Goal: Transaction & Acquisition: Purchase product/service

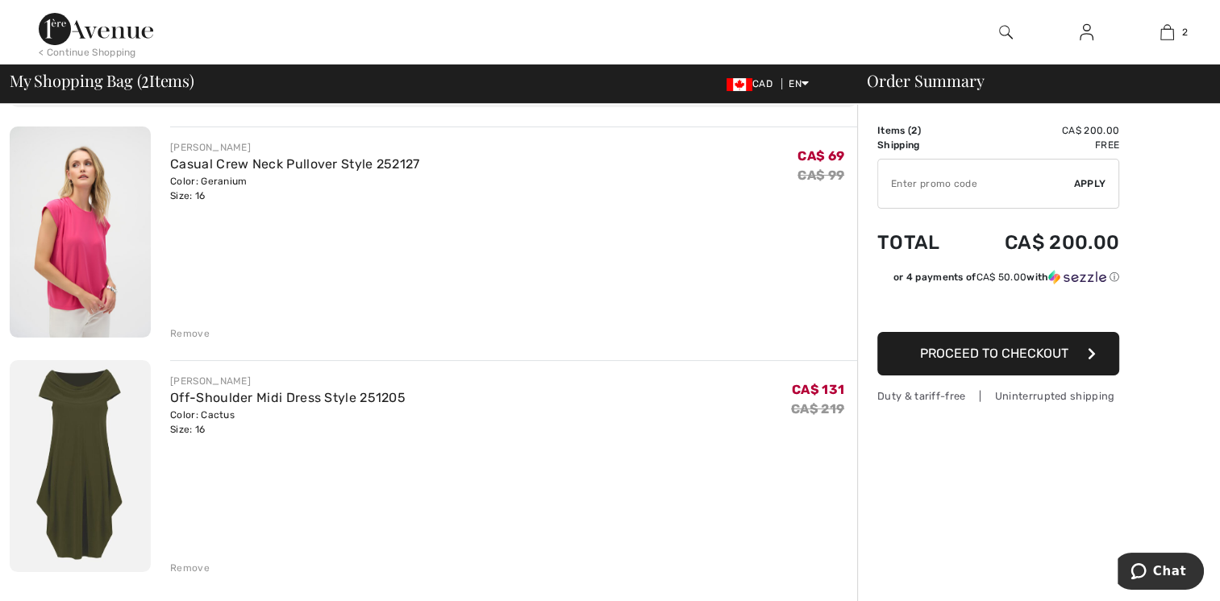
scroll to position [81, 0]
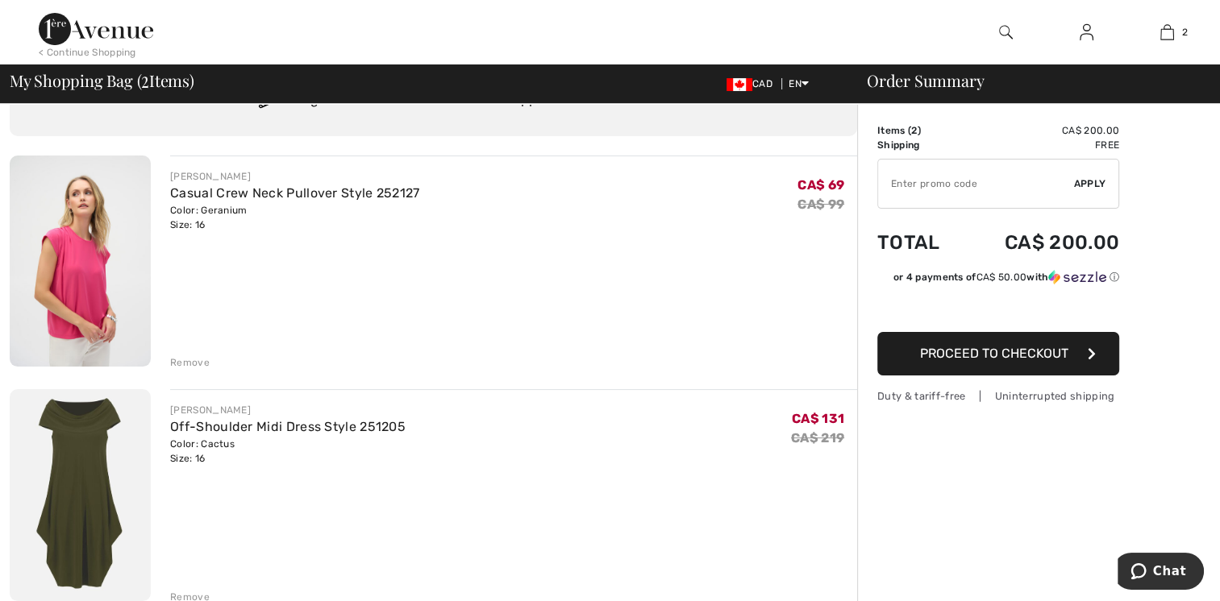
click at [896, 183] on input "TEXT" at bounding box center [976, 184] width 196 height 48
type input "EXTRA15"
click at [1090, 182] on span "Apply" at bounding box center [1090, 184] width 32 height 15
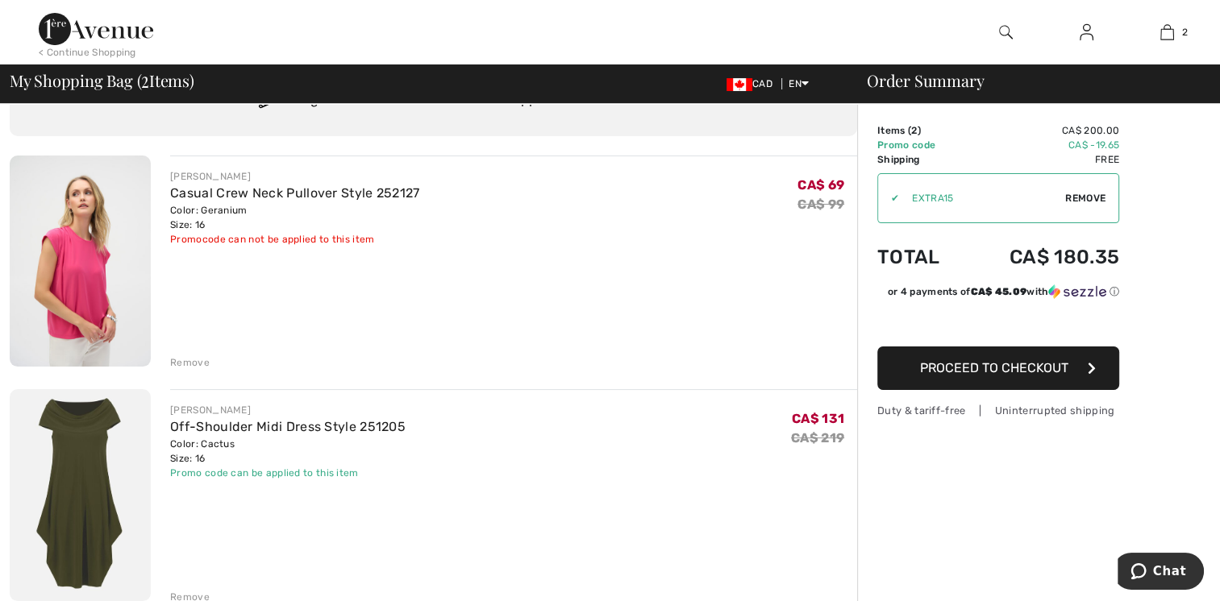
click at [193, 361] on div "Remove" at bounding box center [190, 363] width 40 height 15
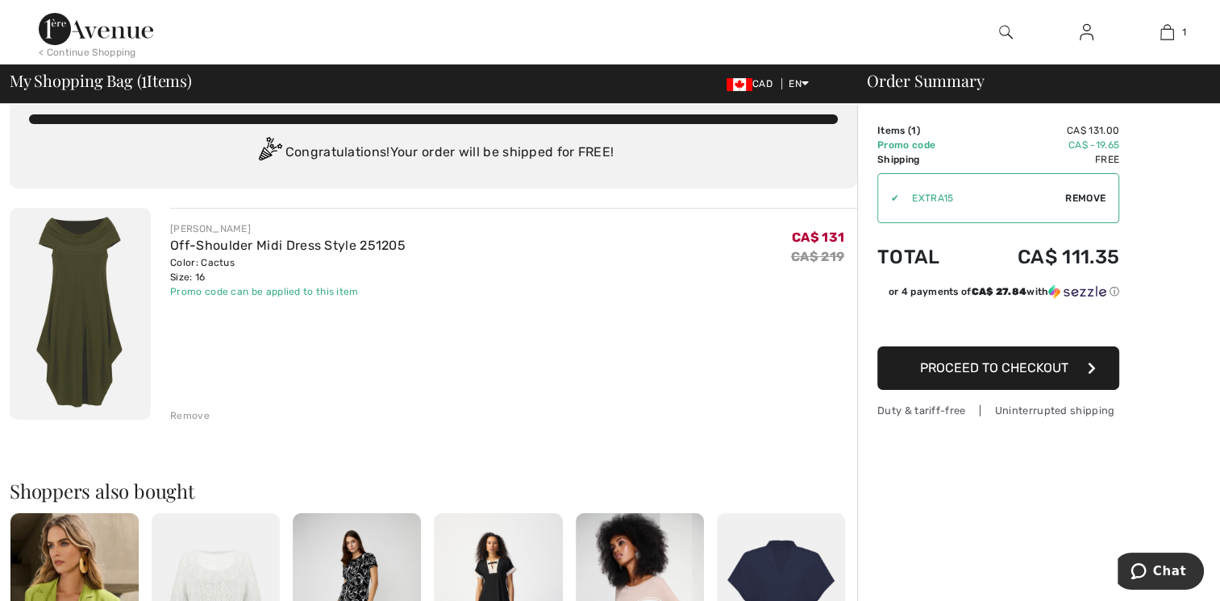
scroll to position [0, 0]
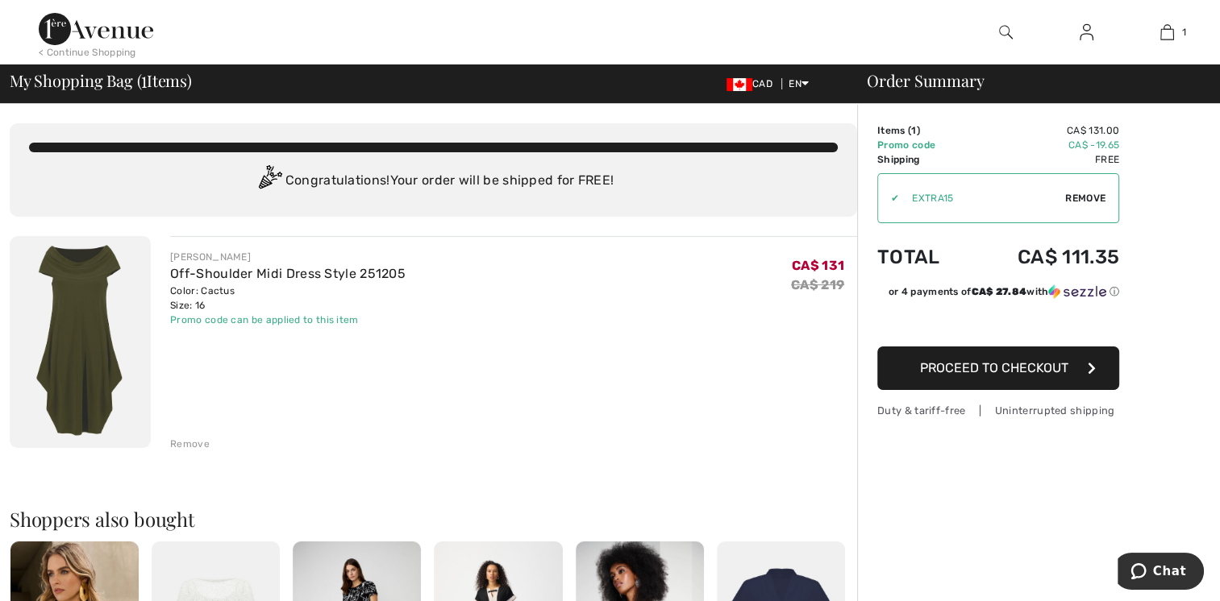
click at [1045, 366] on span "Proceed to Checkout" at bounding box center [994, 367] width 148 height 15
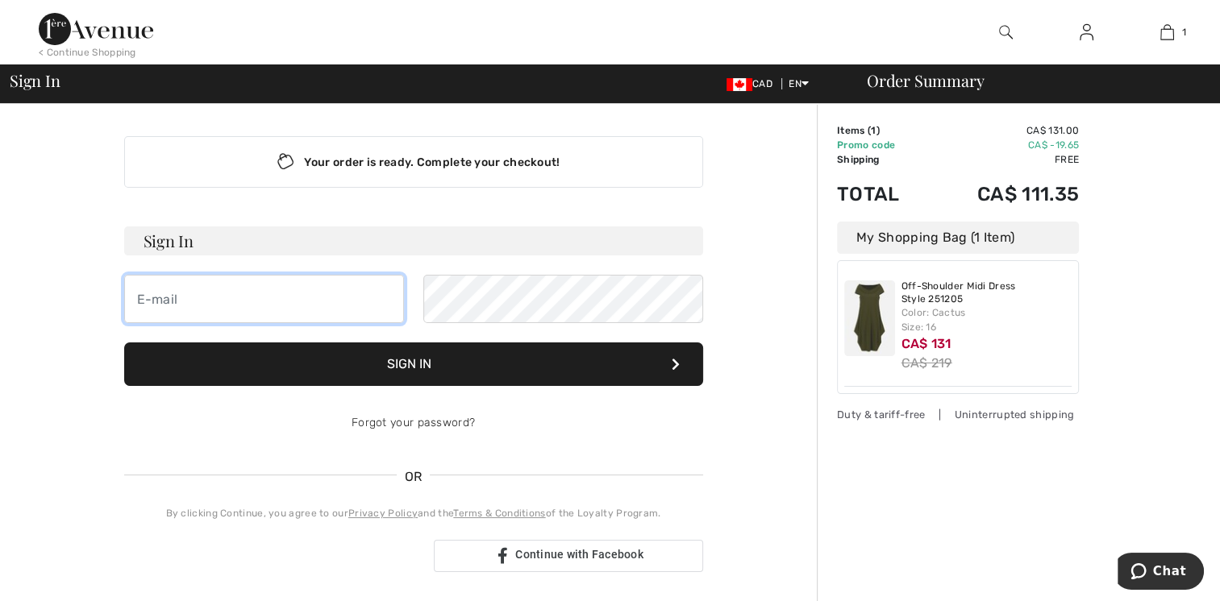
click at [154, 292] on input "email" at bounding box center [264, 299] width 280 height 48
type input "[EMAIL_ADDRESS][PERSON_NAME][DOMAIN_NAME]"
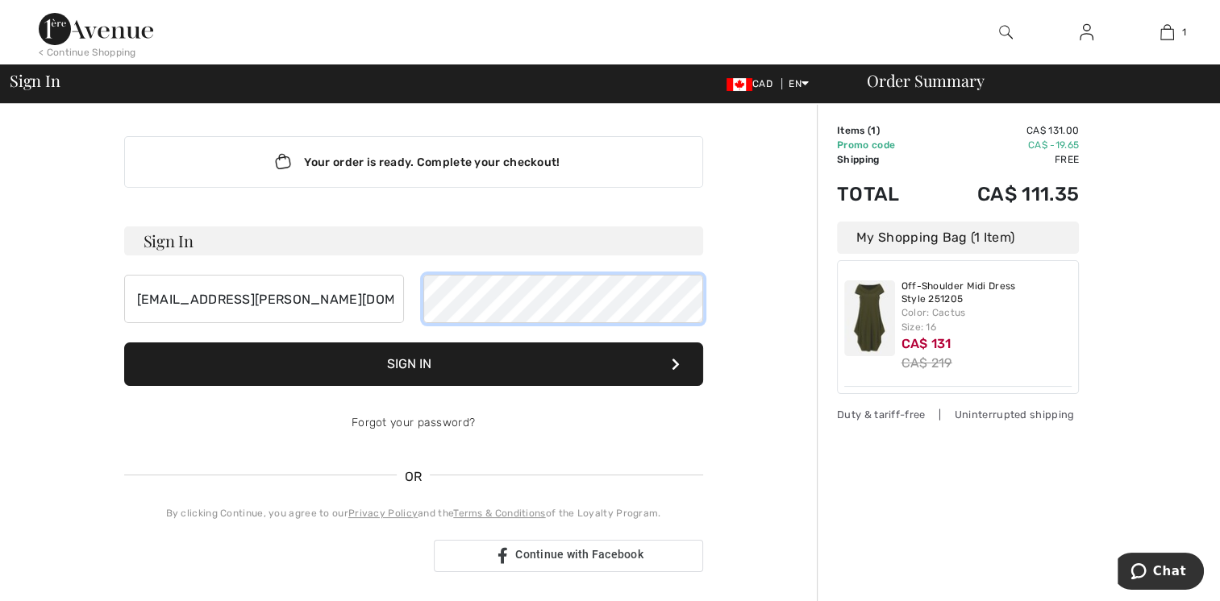
click at [124, 343] on button "Sign In" at bounding box center [413, 365] width 579 height 44
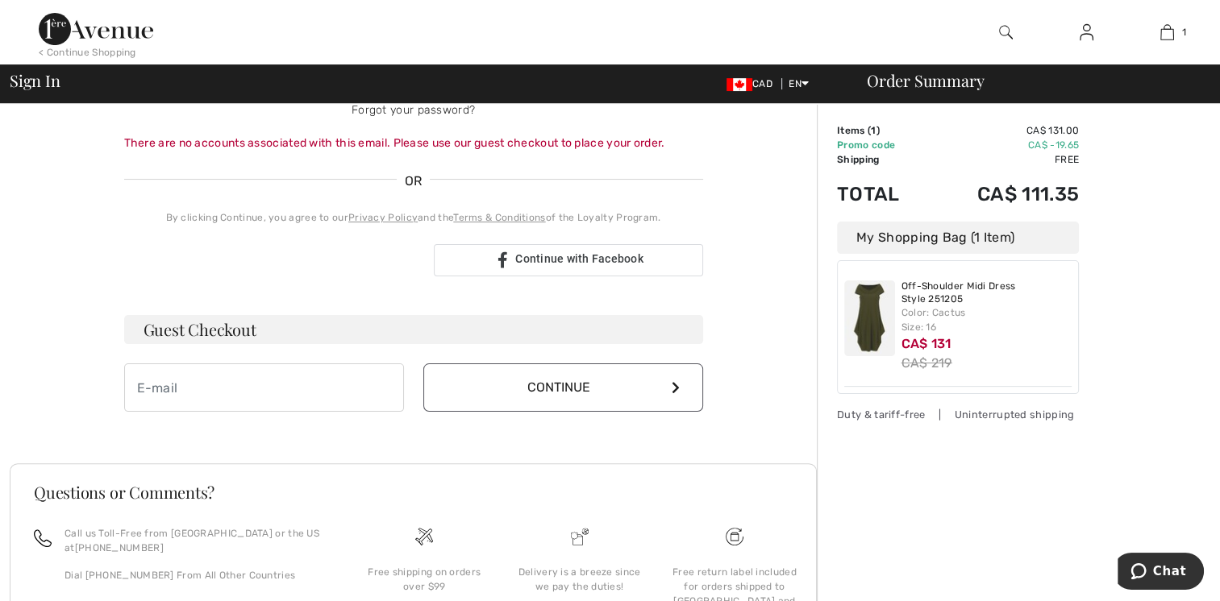
scroll to position [322, 0]
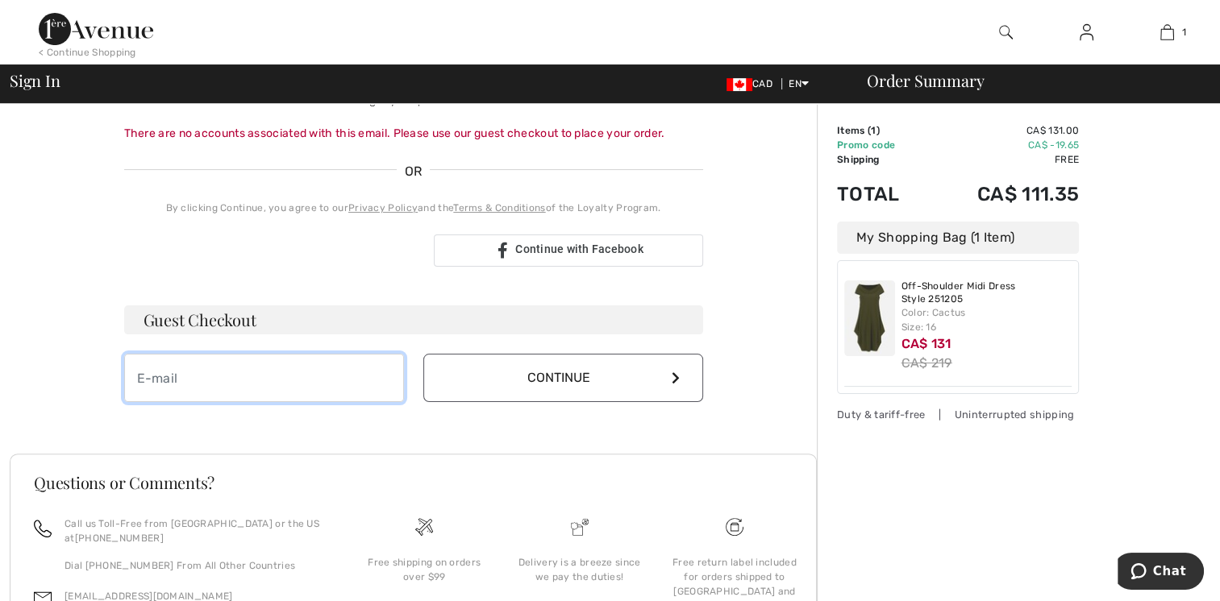
click at [160, 362] on input "email" at bounding box center [264, 378] width 280 height 48
type input "[EMAIL_ADDRESS][PERSON_NAME][DOMAIN_NAME]"
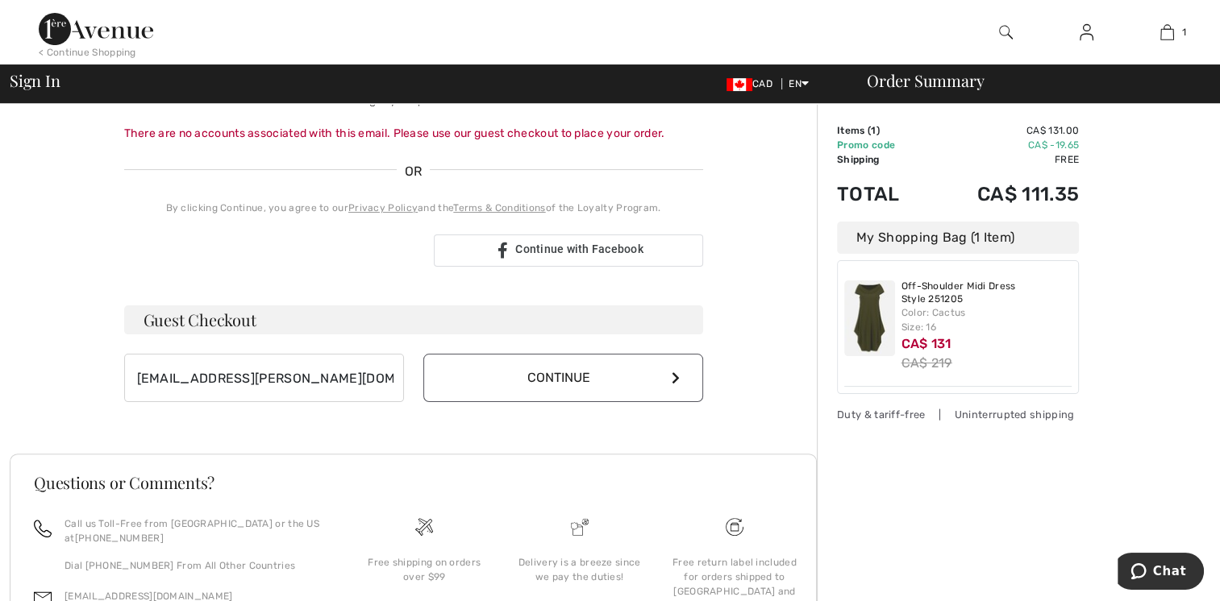
click at [584, 372] on button "Continue" at bounding box center [563, 378] width 280 height 48
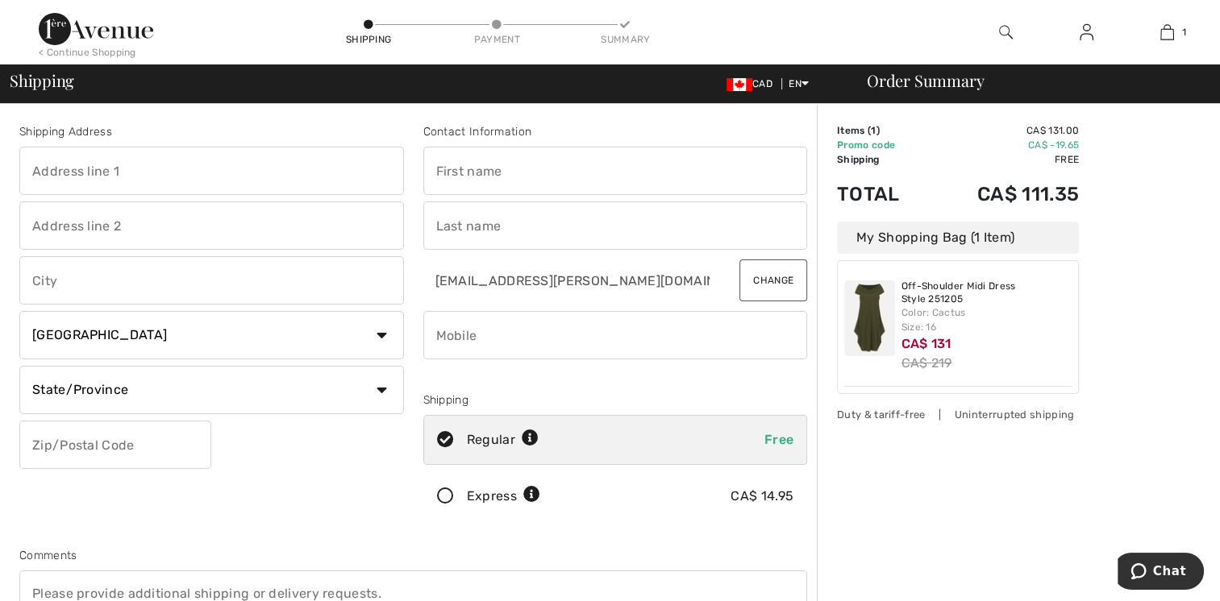
click at [76, 177] on input "text" at bounding box center [211, 171] width 385 height 48
type input "208 Eagle Ridge Drive SW"
type input "Calgary, Alberta, Canada"
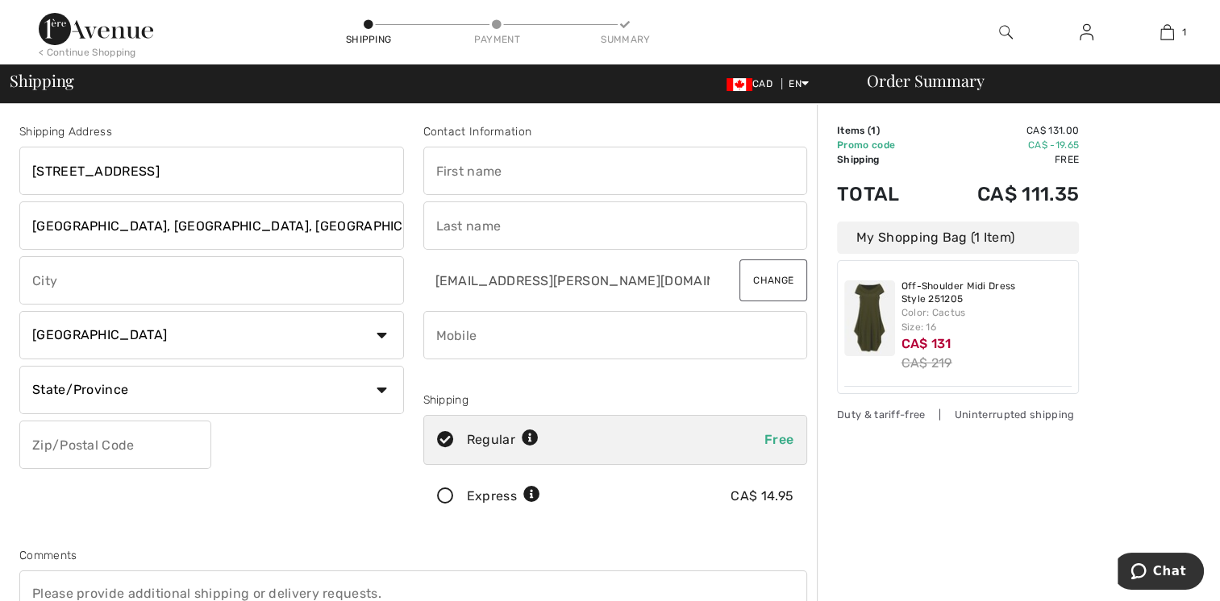
type input "Calgary"
select select "AB"
type input "T2V2V7"
type input "[PERSON_NAME]"
type input "Read"
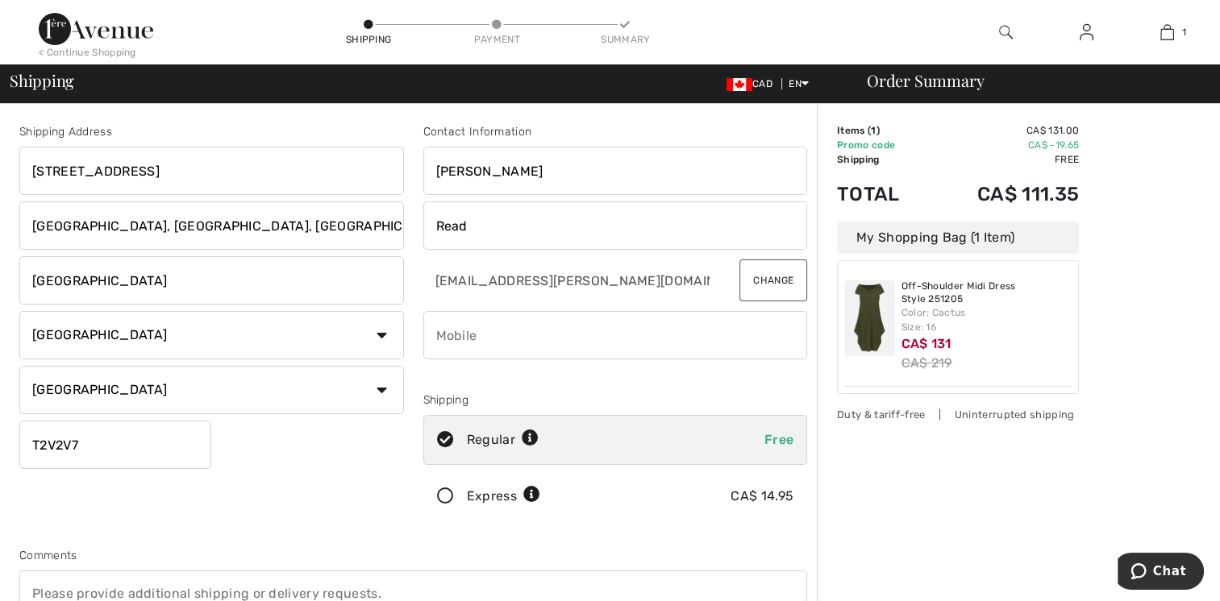
type input "4036205586"
drag, startPoint x: 29, startPoint y: 218, endPoint x: 197, endPoint y: 223, distance: 167.8
click at [197, 223] on input "Calgary, Alberta, Canada" at bounding box center [211, 226] width 385 height 48
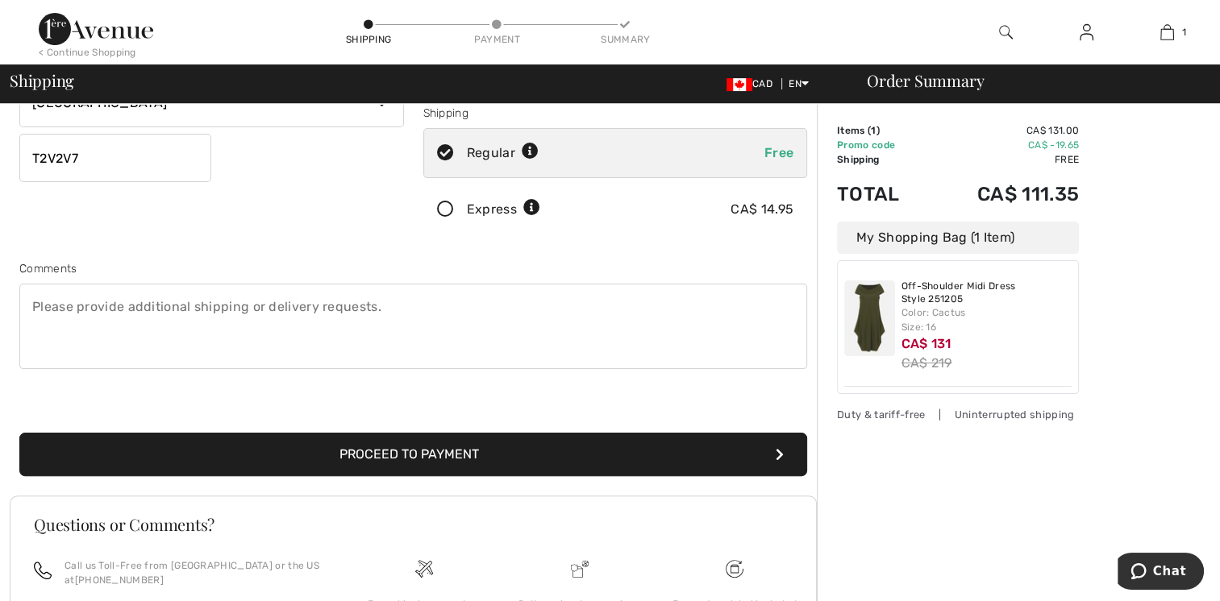
scroll to position [322, 0]
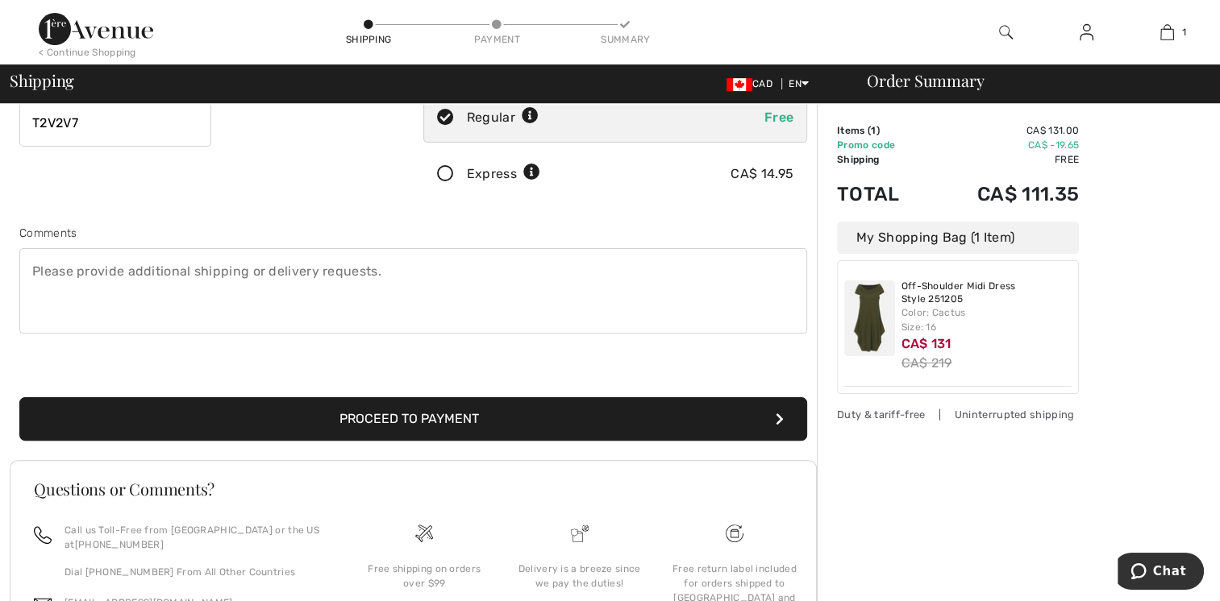
click at [406, 414] on button "Proceed to Payment" at bounding box center [413, 419] width 788 height 44
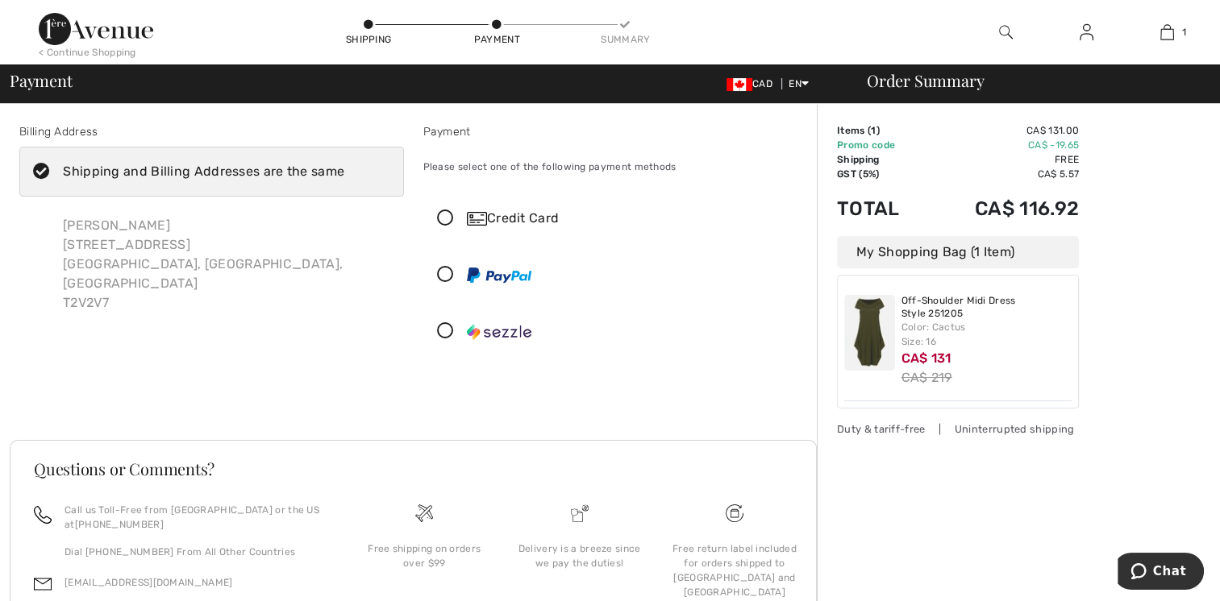
click at [446, 218] on icon at bounding box center [445, 218] width 43 height 17
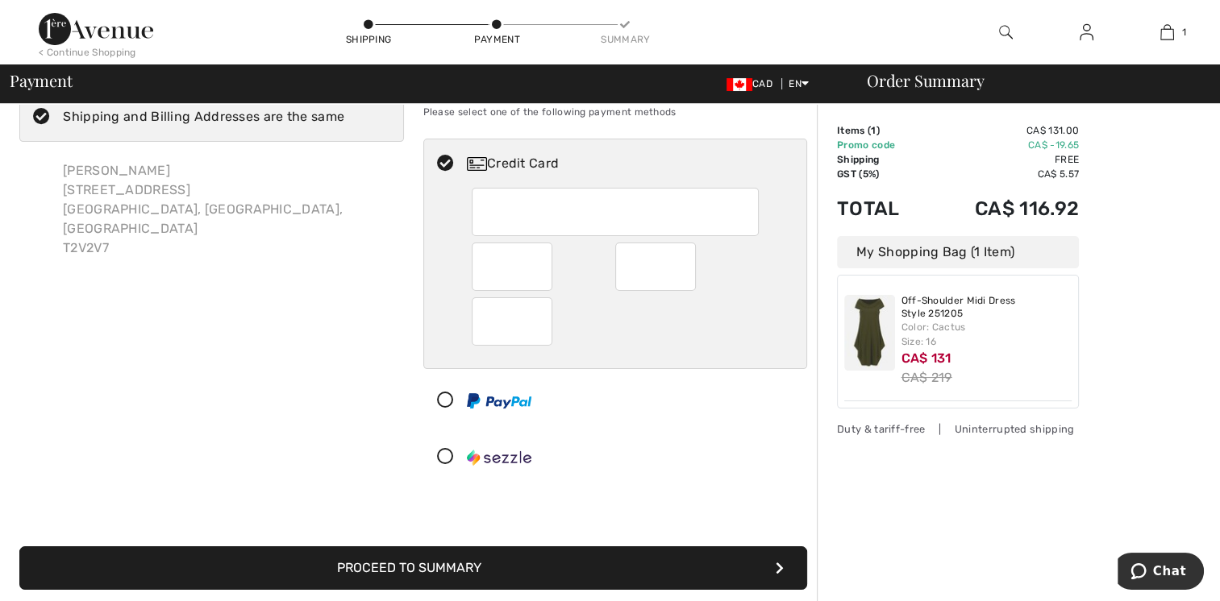
scroll to position [81, 0]
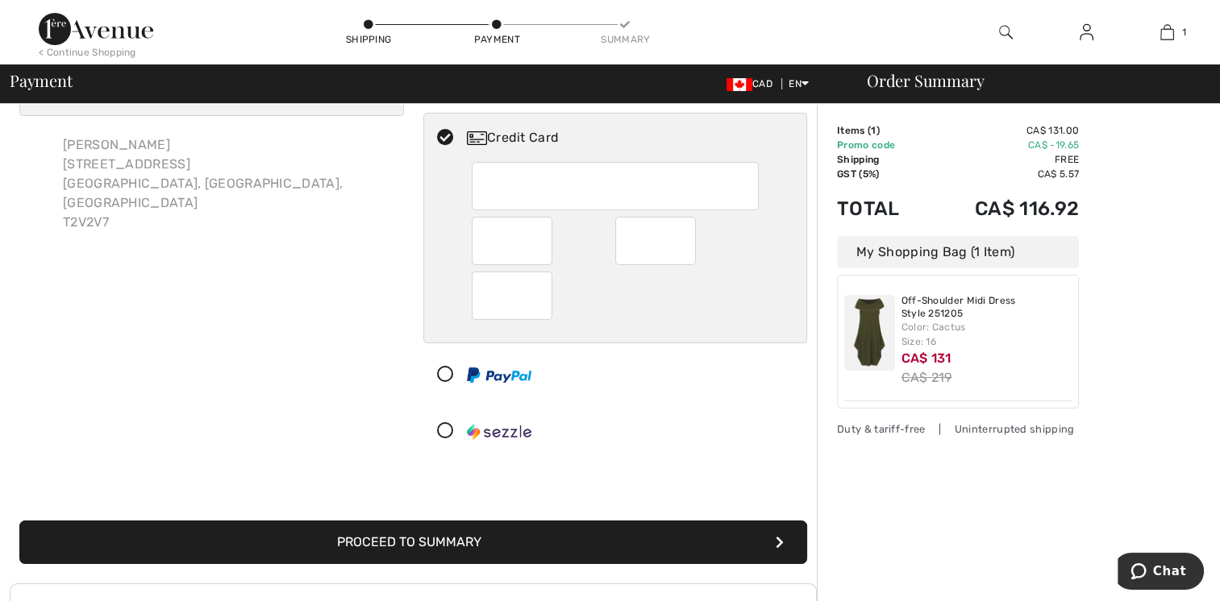
click at [514, 546] on button "Proceed to Summary" at bounding box center [413, 543] width 788 height 44
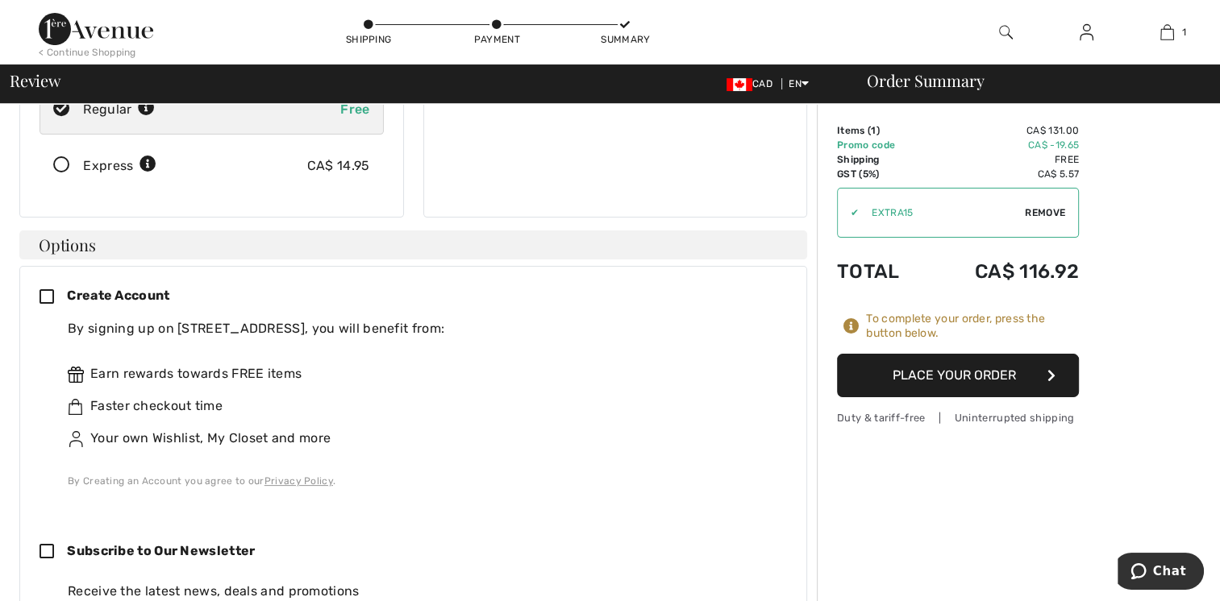
scroll to position [322, 0]
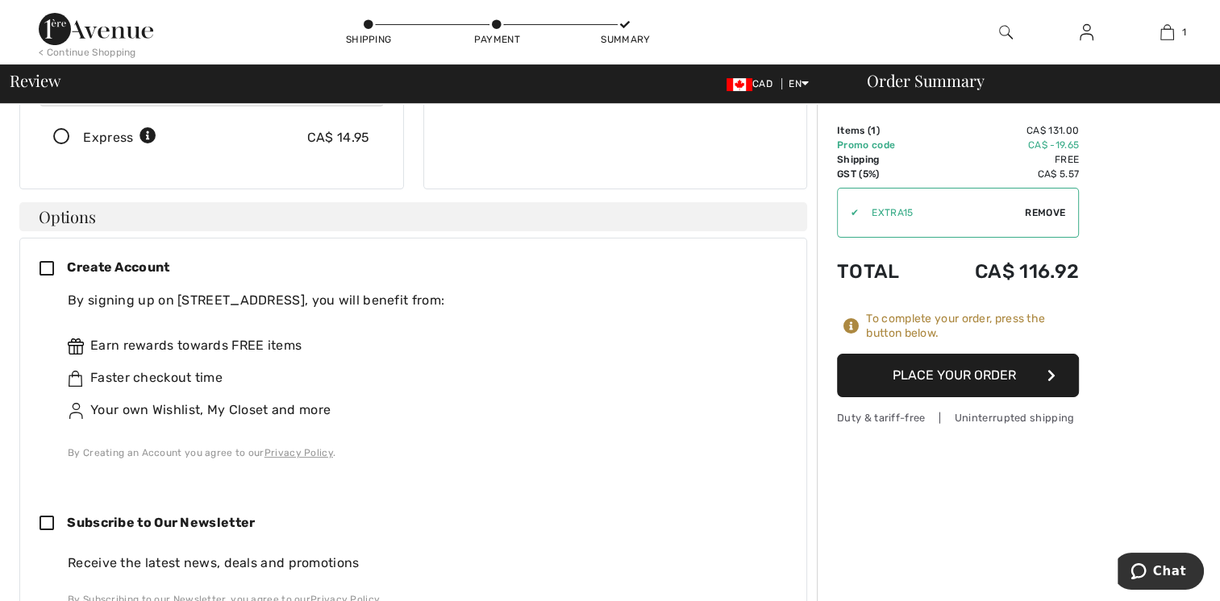
click at [48, 261] on icon at bounding box center [53, 269] width 27 height 17
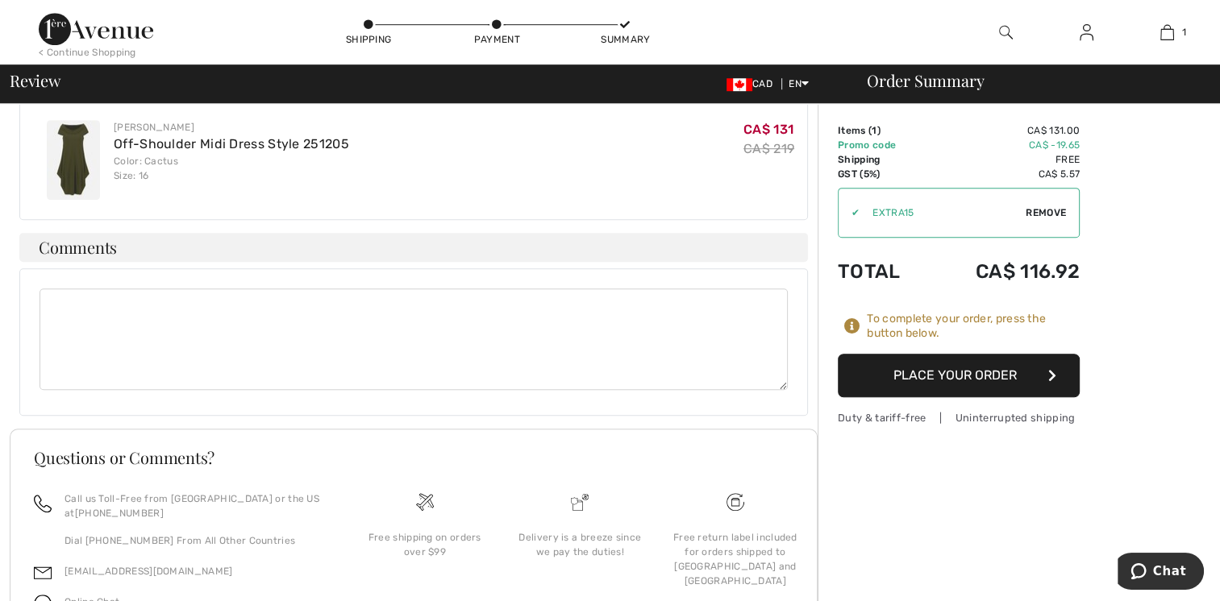
scroll to position [1168, 0]
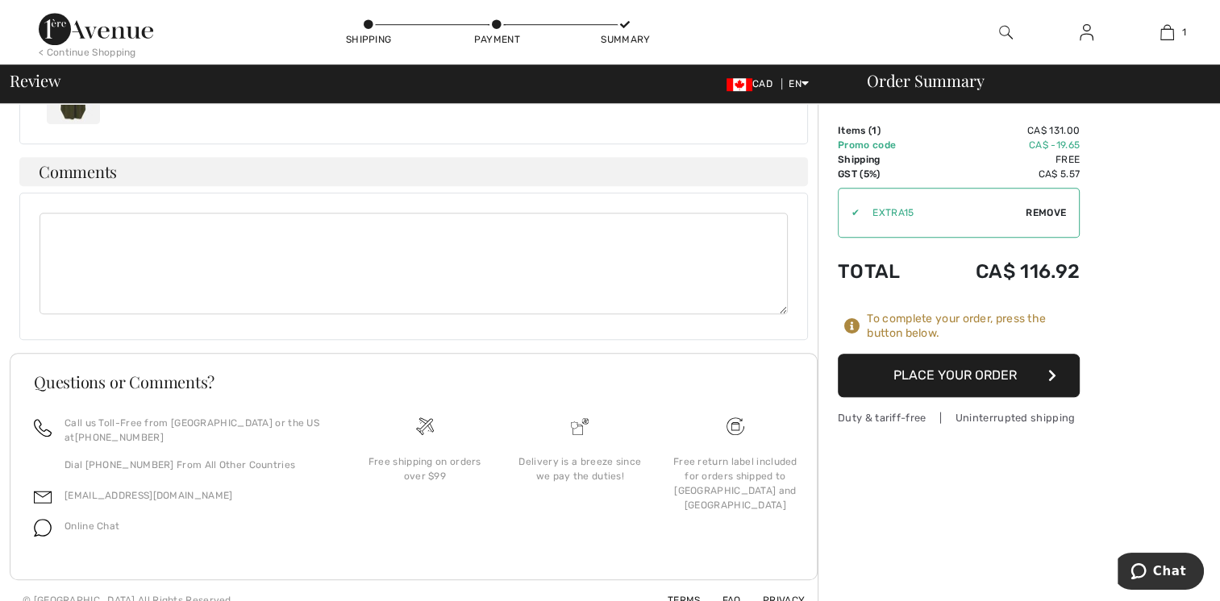
click at [929, 378] on button "Place Your Order" at bounding box center [959, 376] width 242 height 44
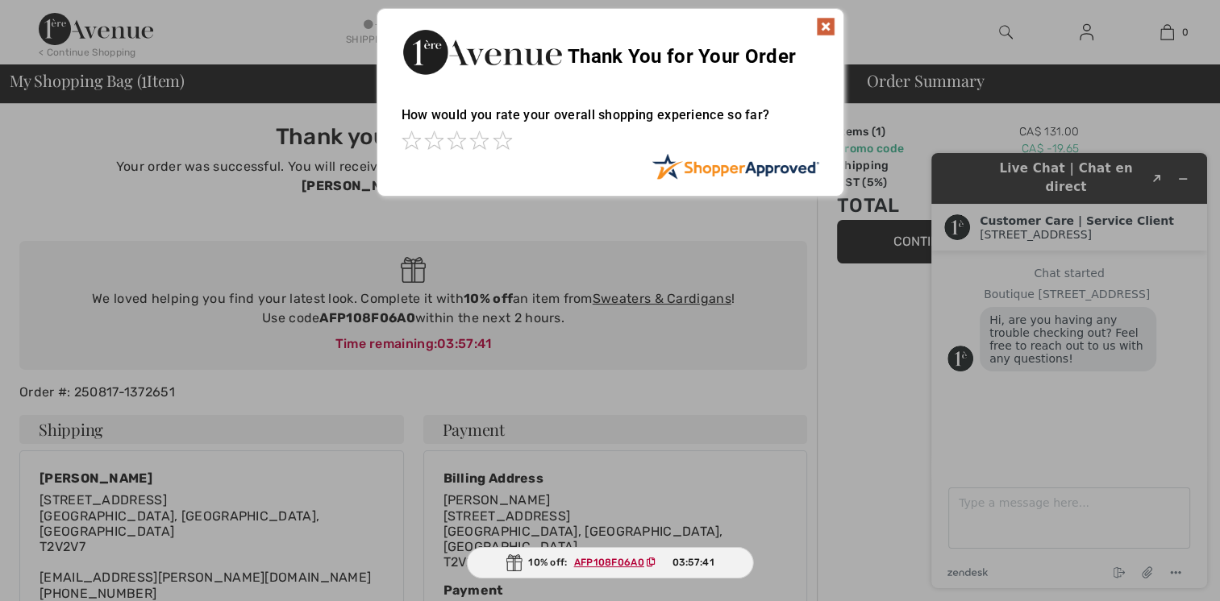
click at [828, 20] on img at bounding box center [825, 26] width 19 height 19
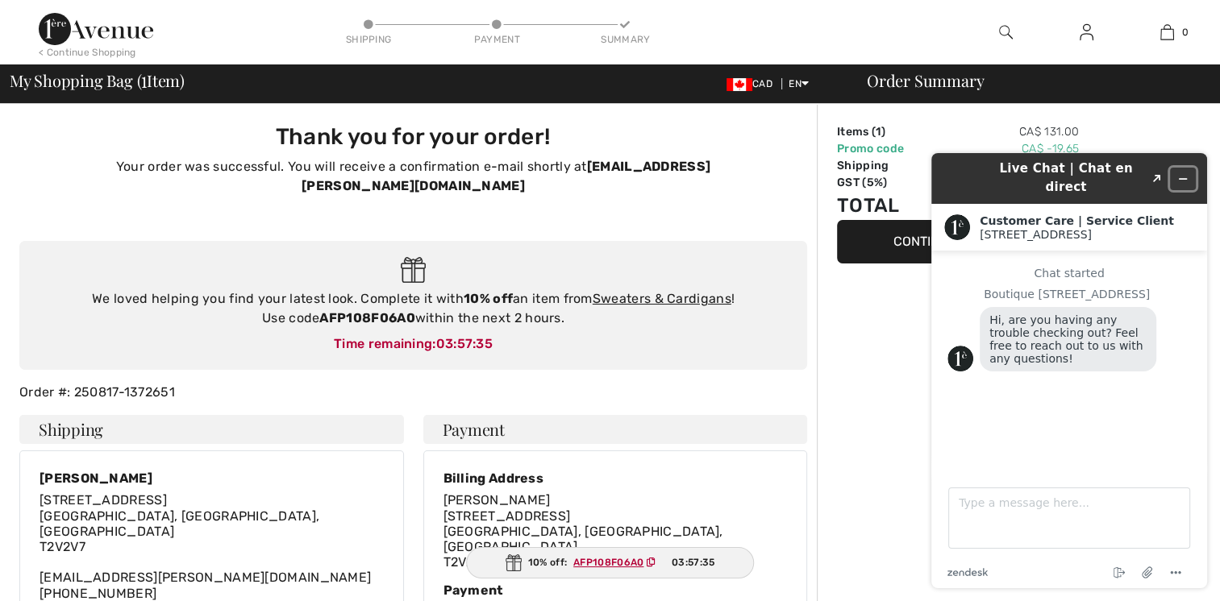
click at [1182, 173] on icon "Minimize widget" at bounding box center [1182, 178] width 11 height 11
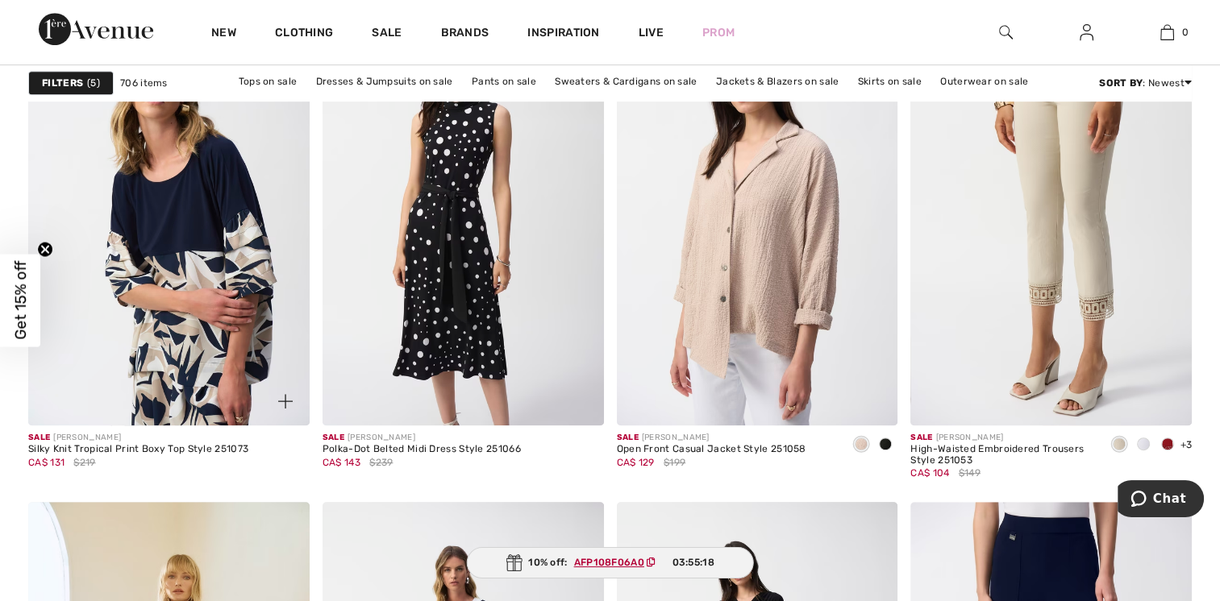
scroll to position [6933, 0]
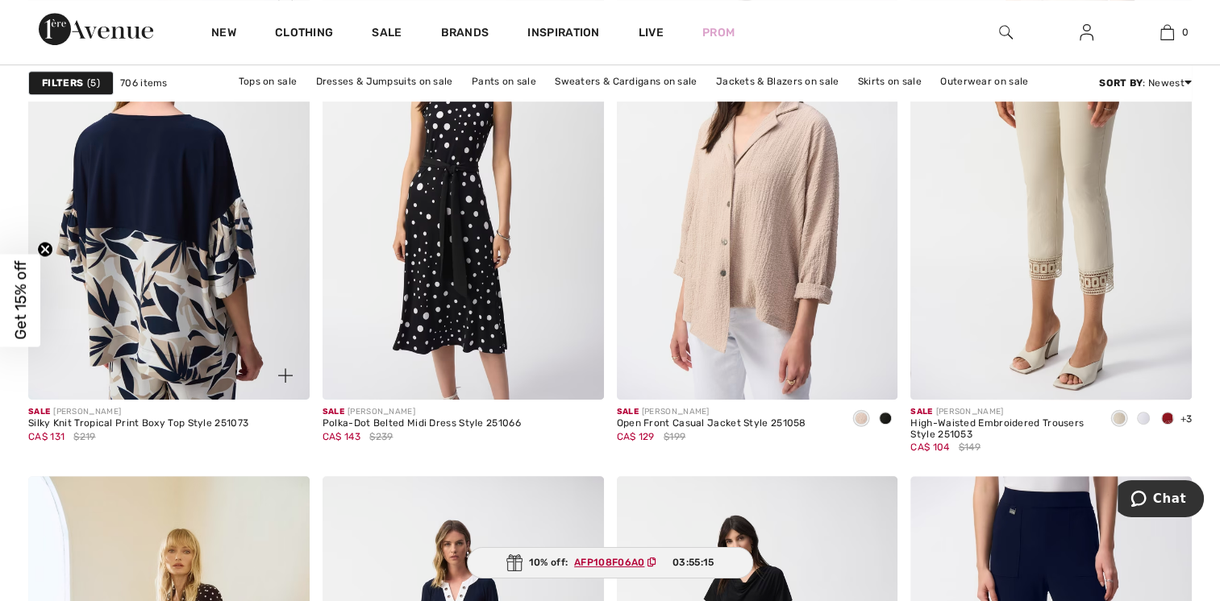
click at [184, 279] on img at bounding box center [168, 189] width 281 height 422
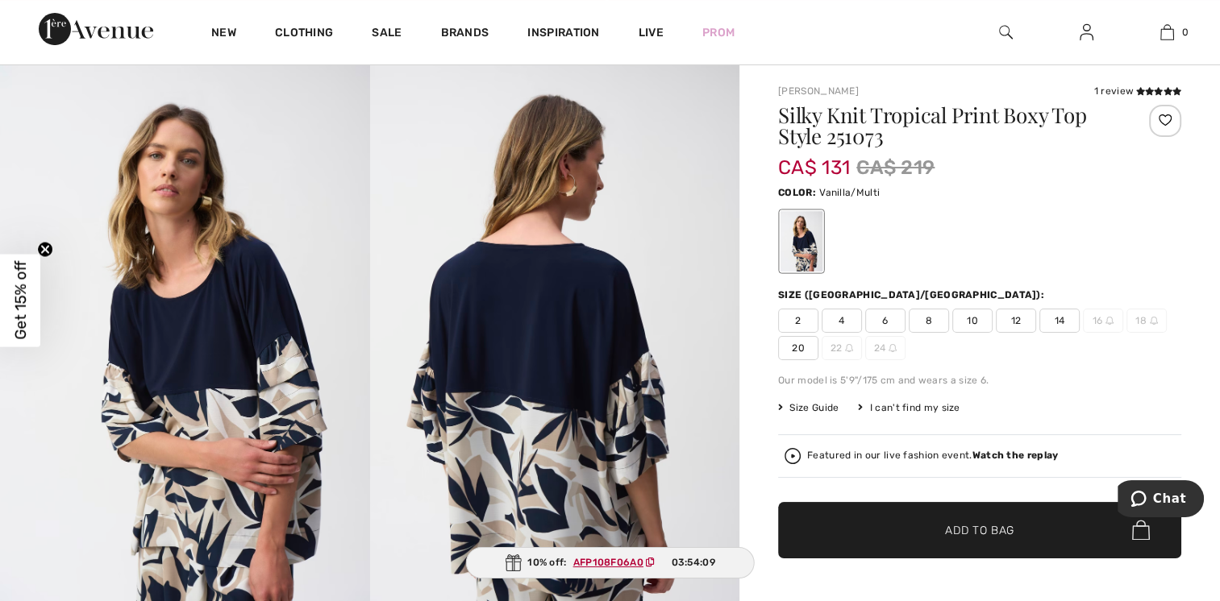
scroll to position [81, 0]
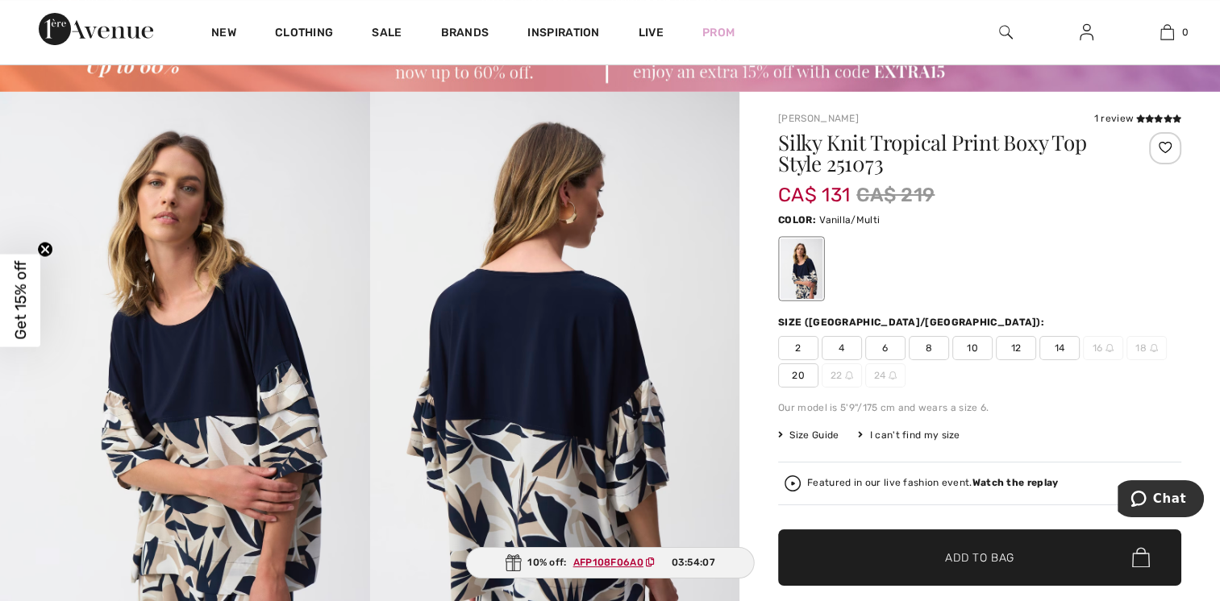
click at [1058, 348] on span "14" at bounding box center [1059, 348] width 40 height 24
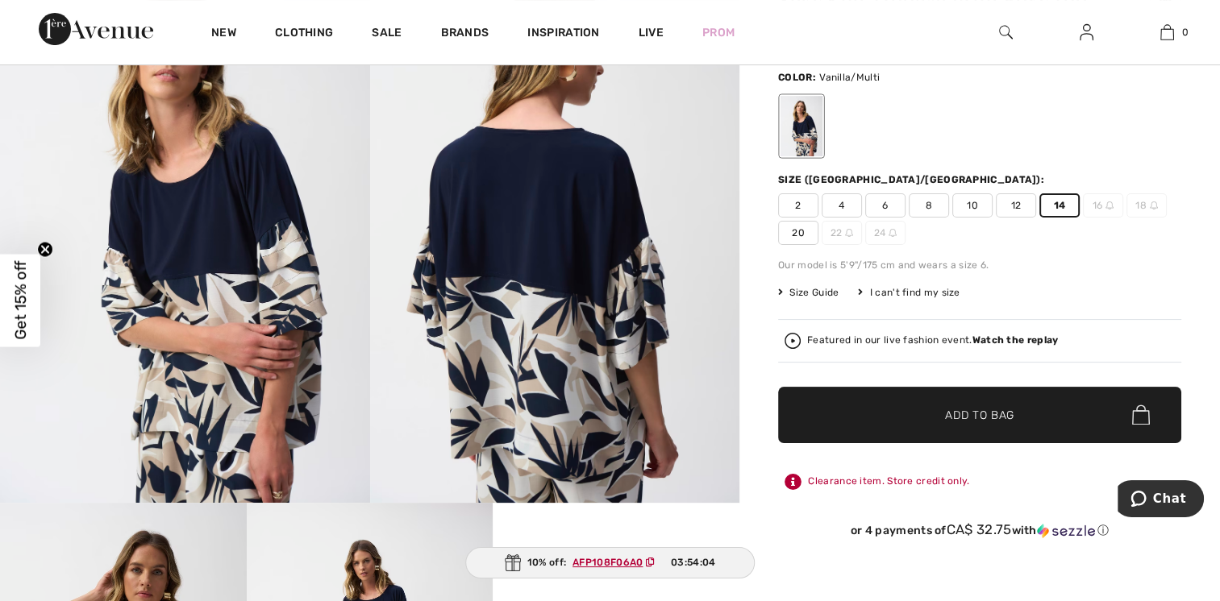
scroll to position [242, 0]
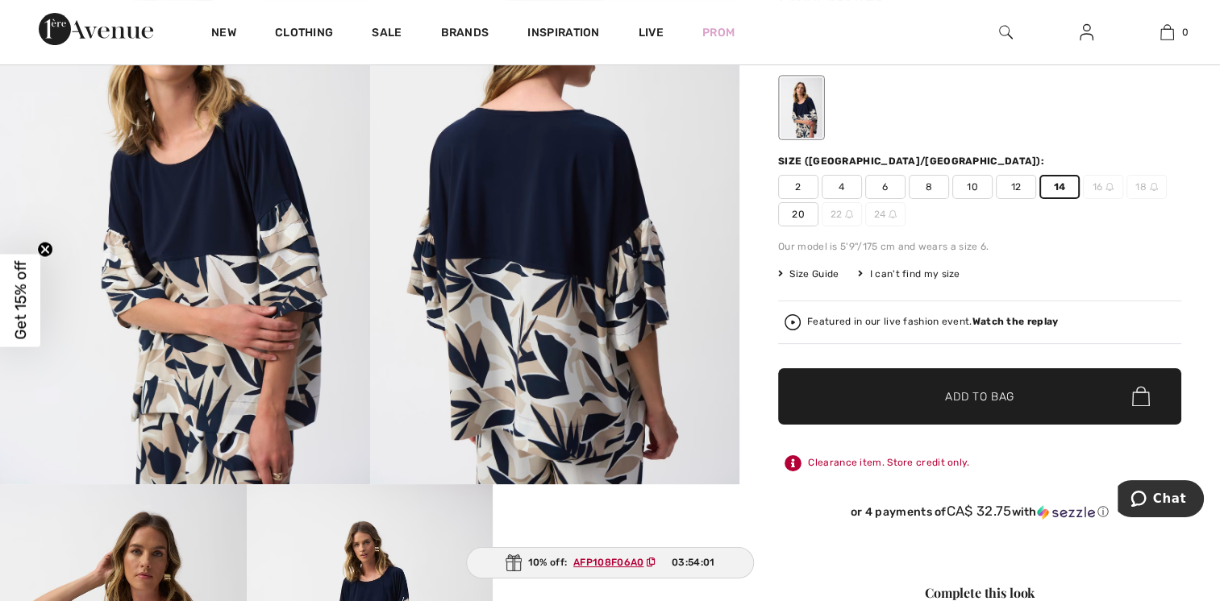
click at [1009, 397] on span "Add to Bag" at bounding box center [979, 396] width 69 height 17
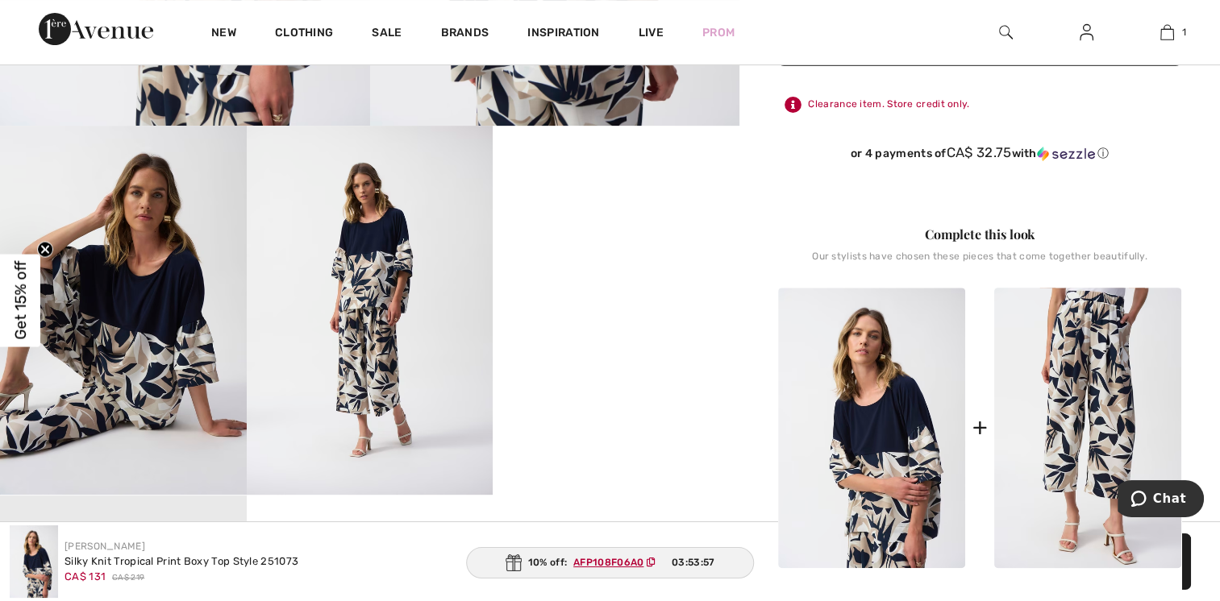
scroll to position [564, 0]
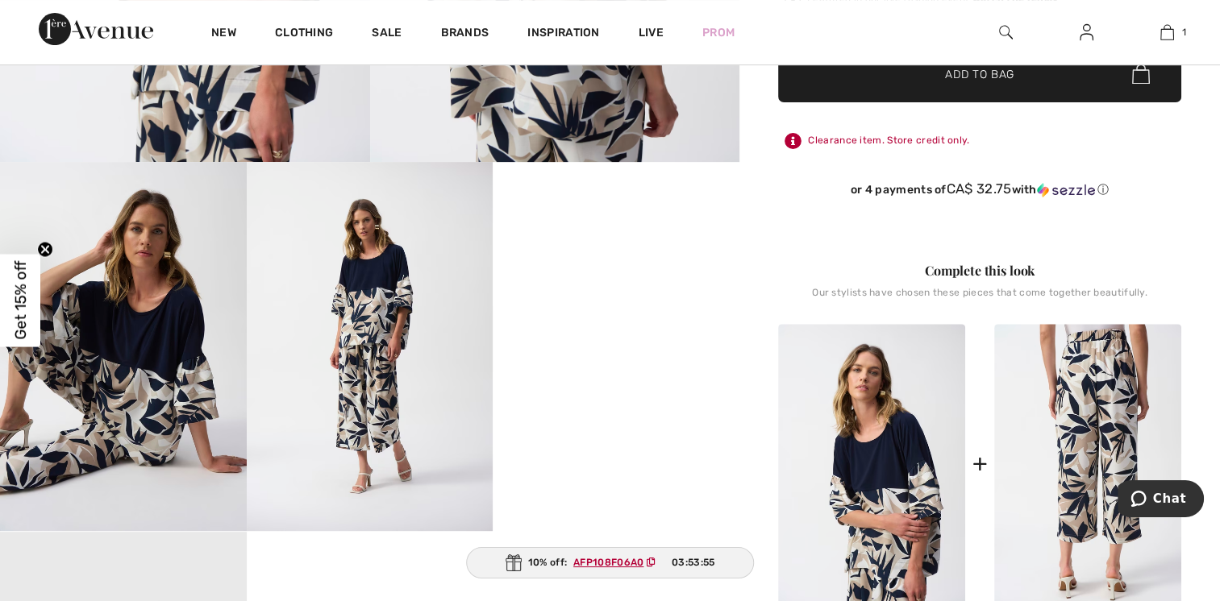
click at [1079, 402] on img at bounding box center [1087, 464] width 187 height 281
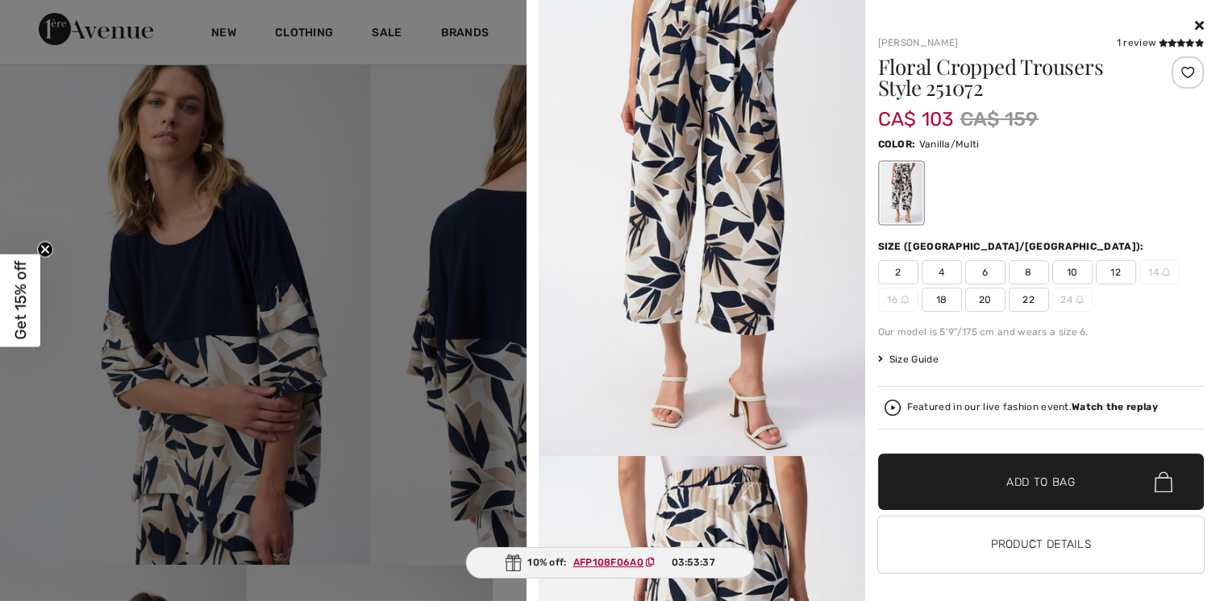
scroll to position [0, 0]
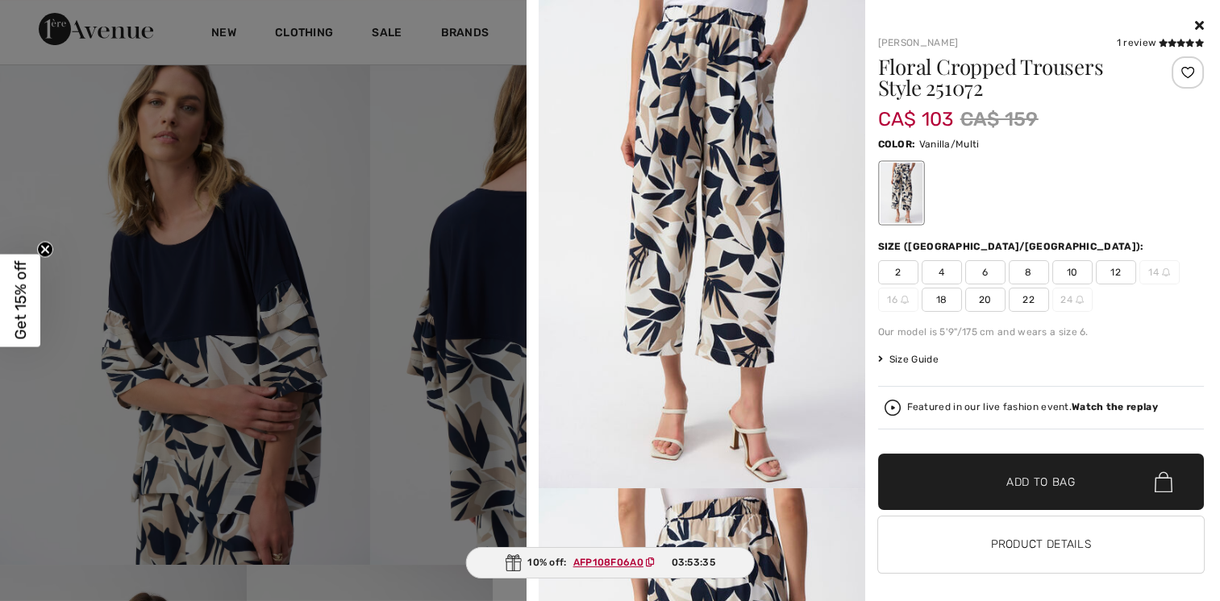
click at [1195, 25] on icon at bounding box center [1199, 25] width 9 height 13
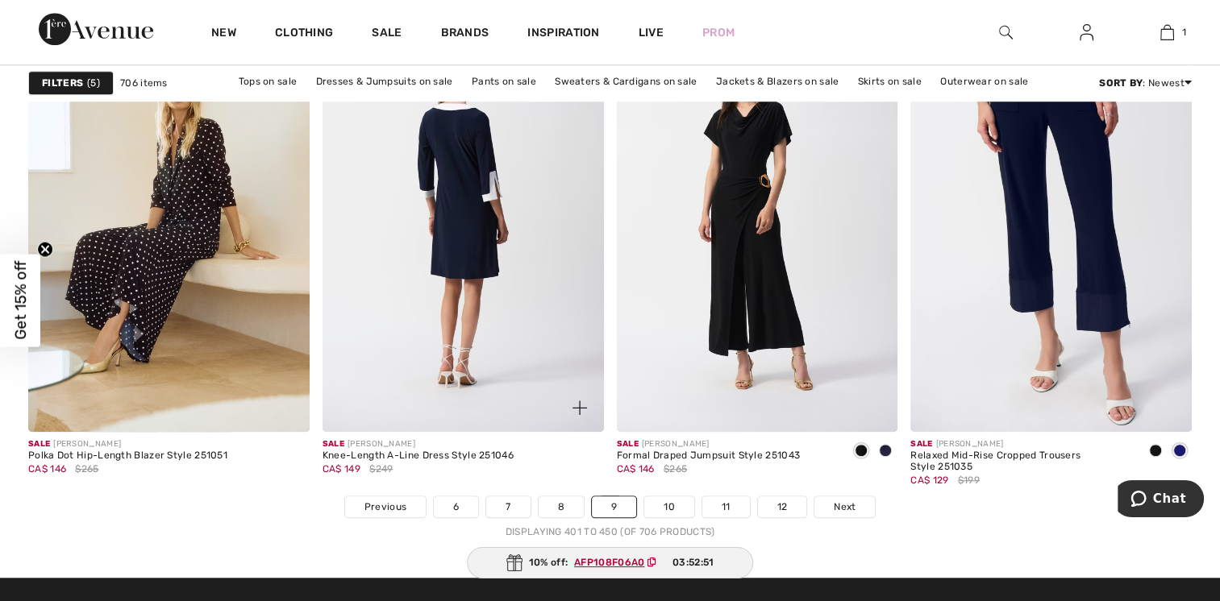
scroll to position [7416, 0]
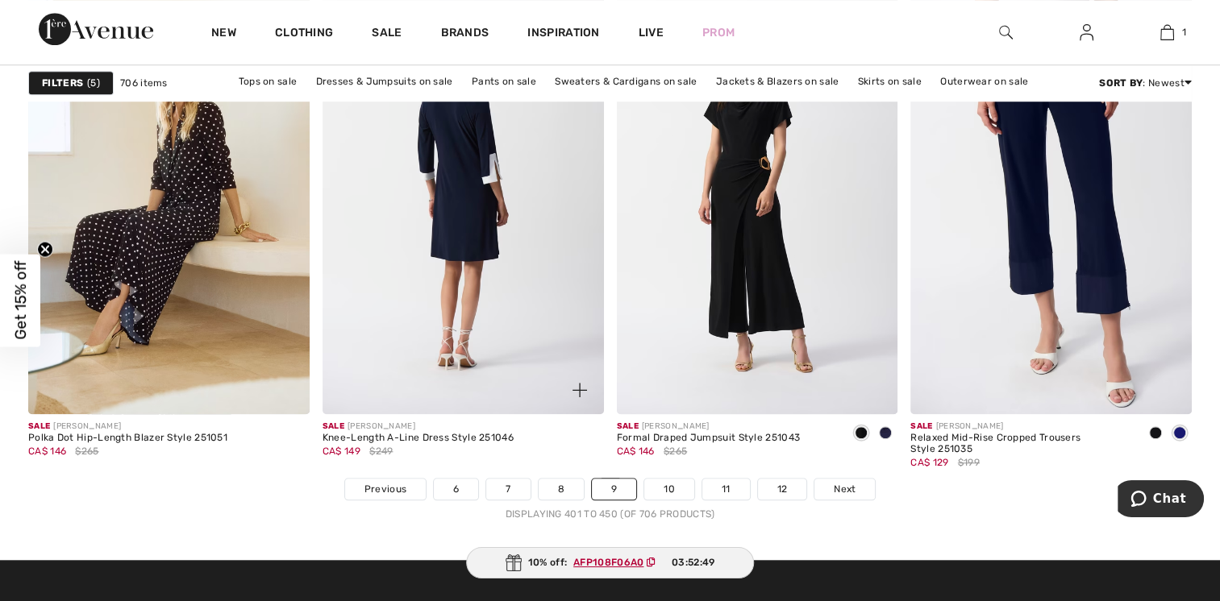
click at [468, 231] on img at bounding box center [462, 204] width 281 height 422
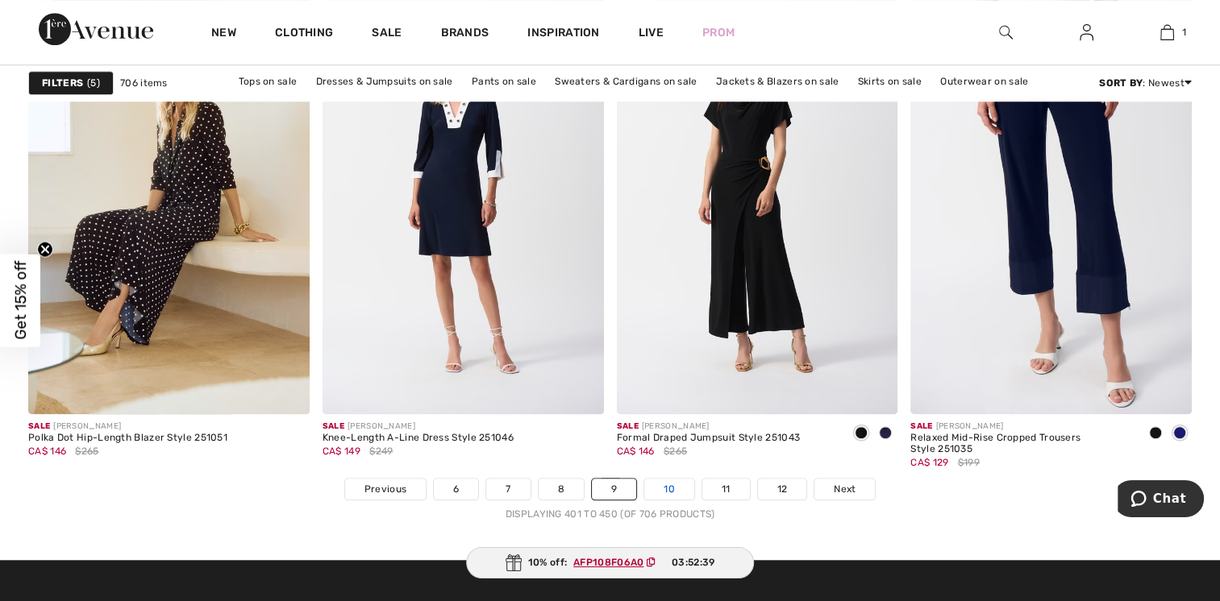
click at [680, 485] on link "10" at bounding box center [669, 489] width 50 height 21
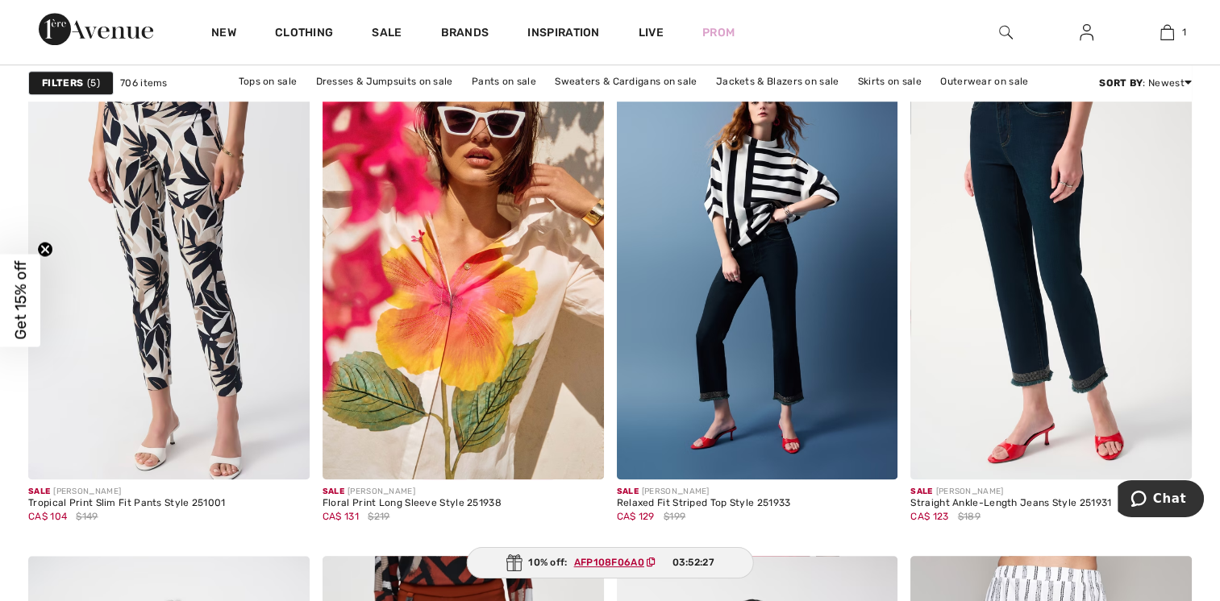
scroll to position [1290, 0]
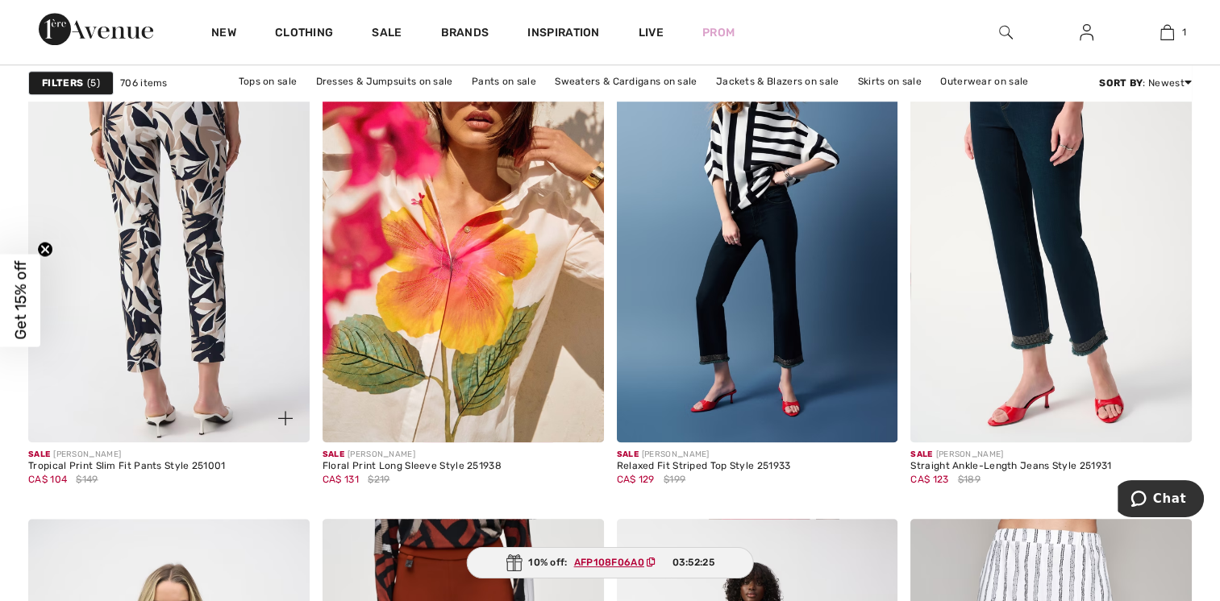
click at [142, 269] on img at bounding box center [168, 232] width 281 height 422
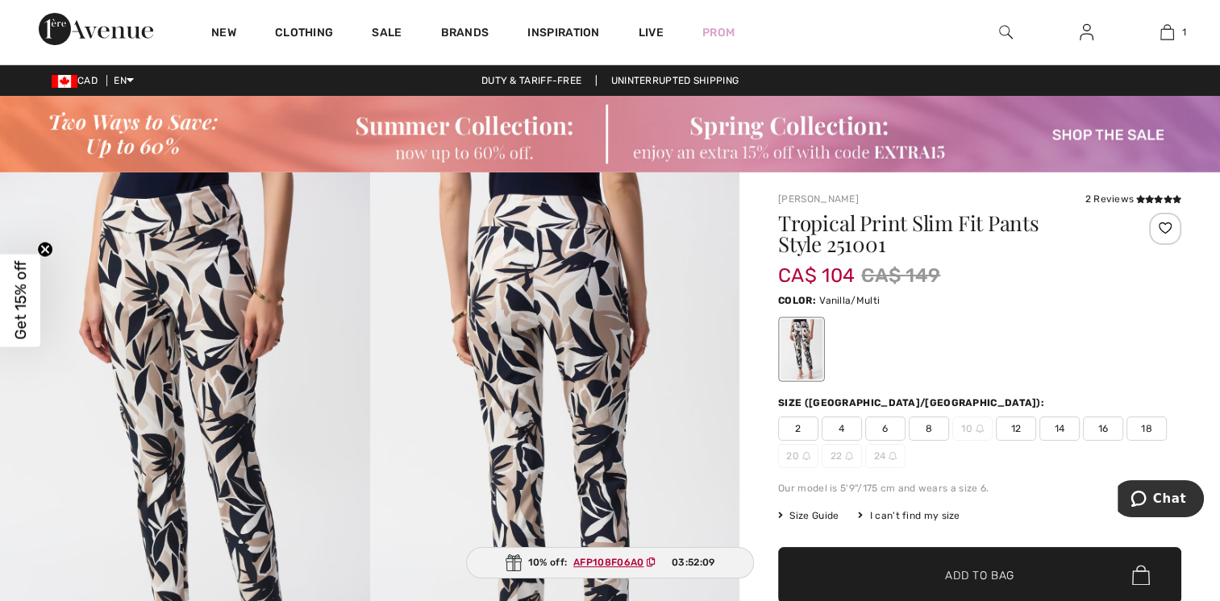
click at [1096, 431] on span "16" at bounding box center [1103, 429] width 40 height 24
click at [1026, 576] on span "✔ Added to Bag Add to Bag" at bounding box center [979, 575] width 403 height 56
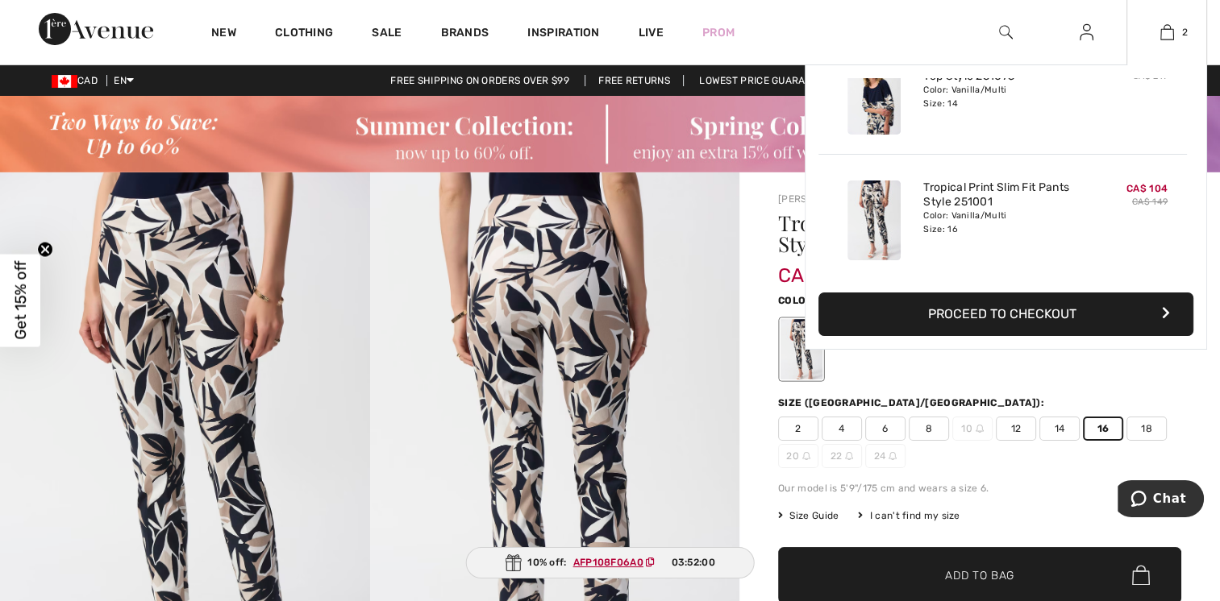
click at [1068, 305] on button "Proceed to Checkout" at bounding box center [1005, 315] width 375 height 44
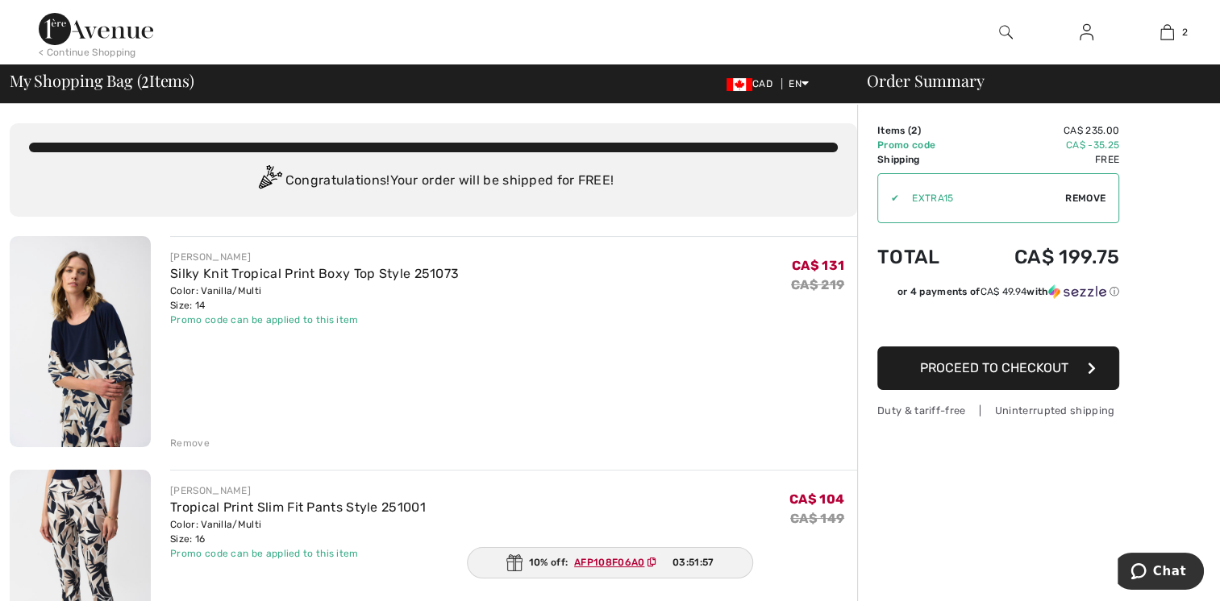
click at [1071, 366] on button "Proceed to Checkout" at bounding box center [998, 369] width 242 height 44
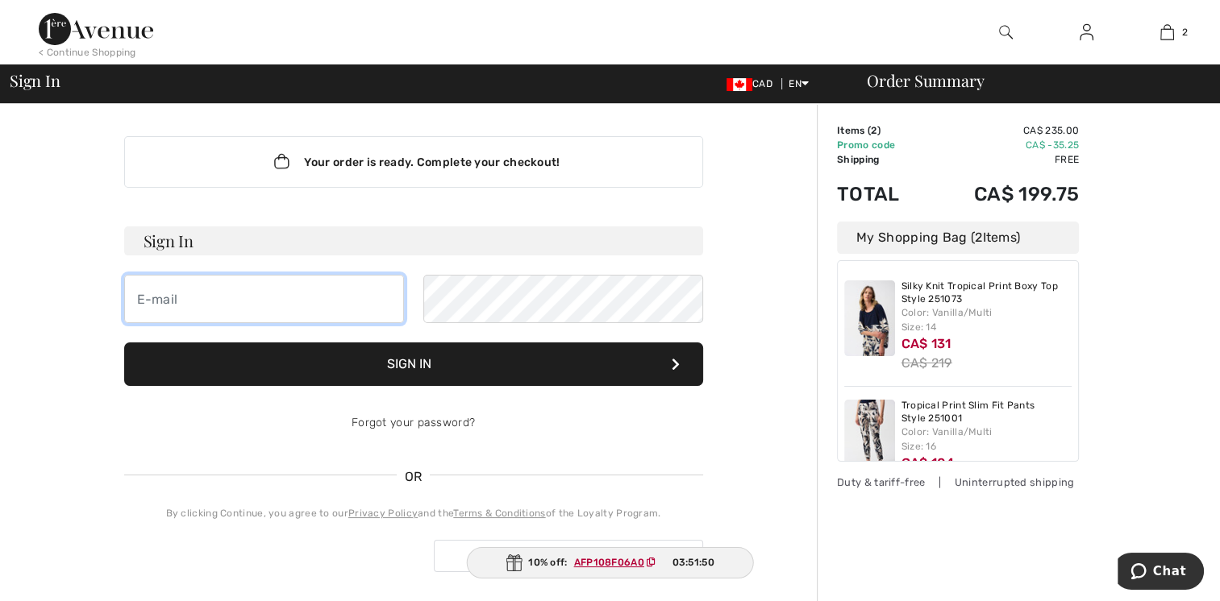
click at [221, 299] on input "email" at bounding box center [264, 299] width 280 height 48
type input "[EMAIL_ADDRESS][PERSON_NAME][DOMAIN_NAME]"
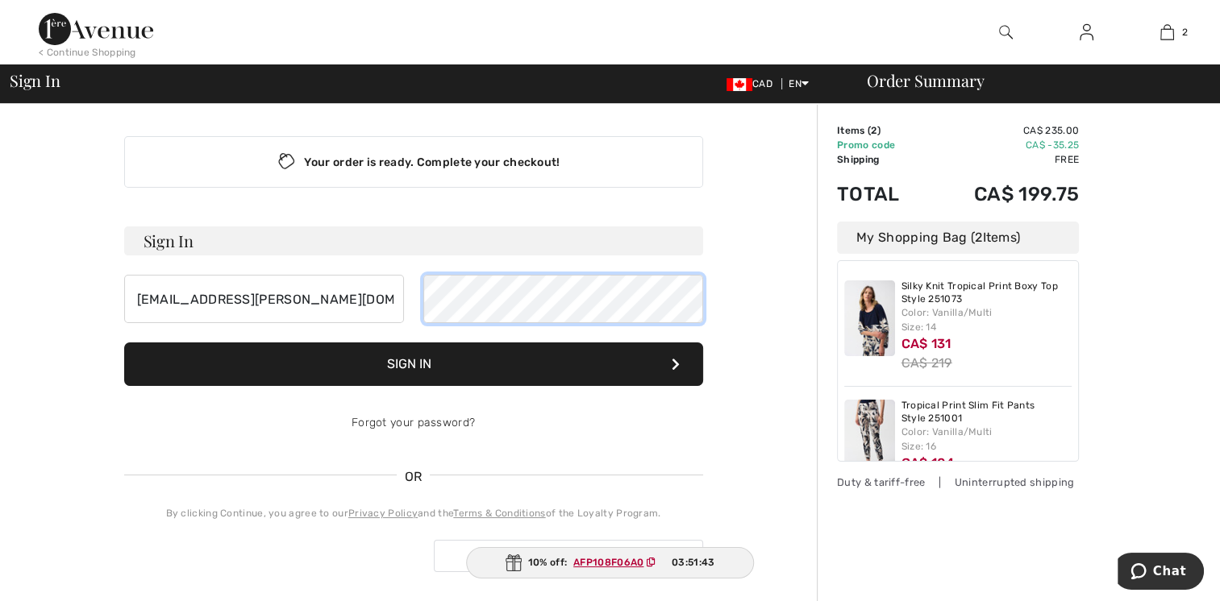
click at [124, 343] on button "Sign In" at bounding box center [413, 365] width 579 height 44
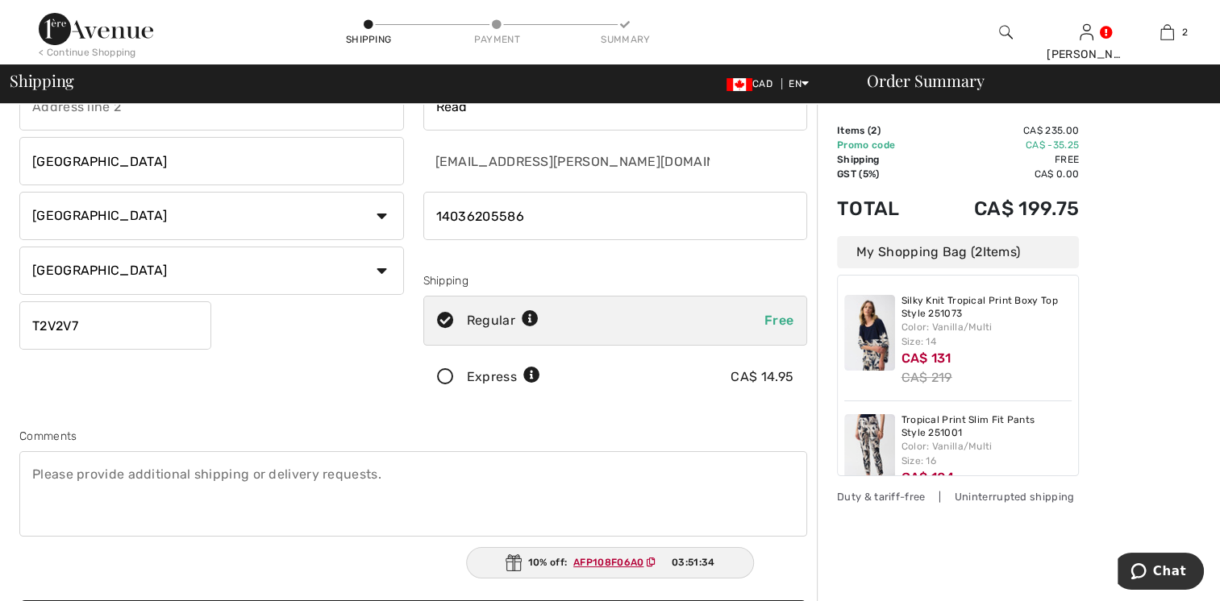
scroll to position [161, 0]
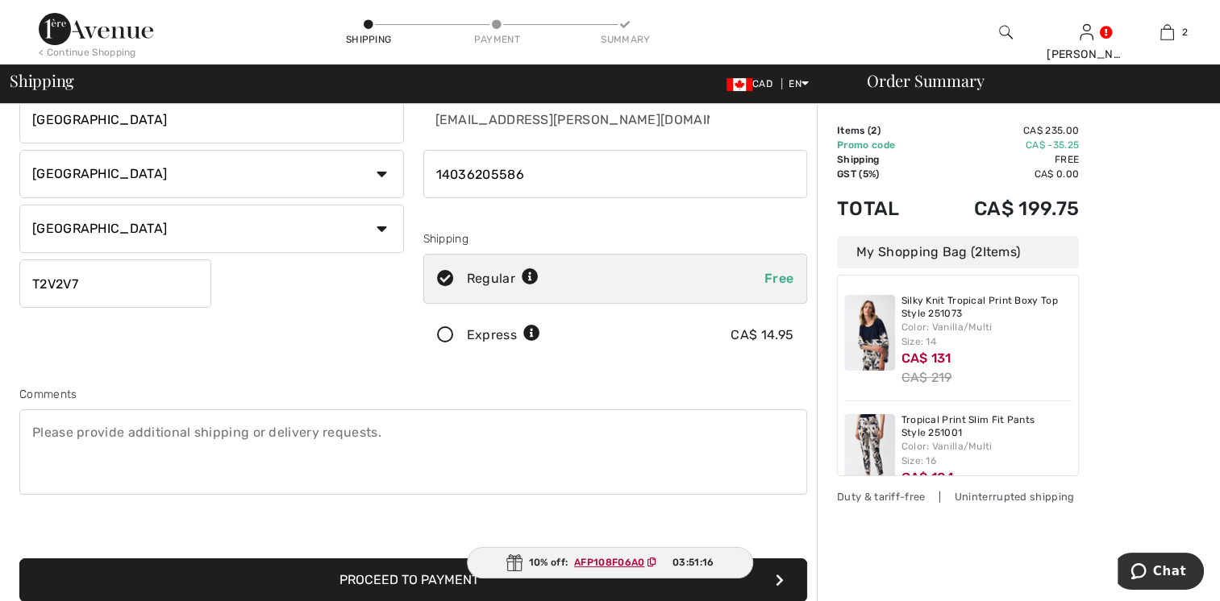
click at [639, 562] on ins "AFP108F06A0" at bounding box center [609, 562] width 70 height 11
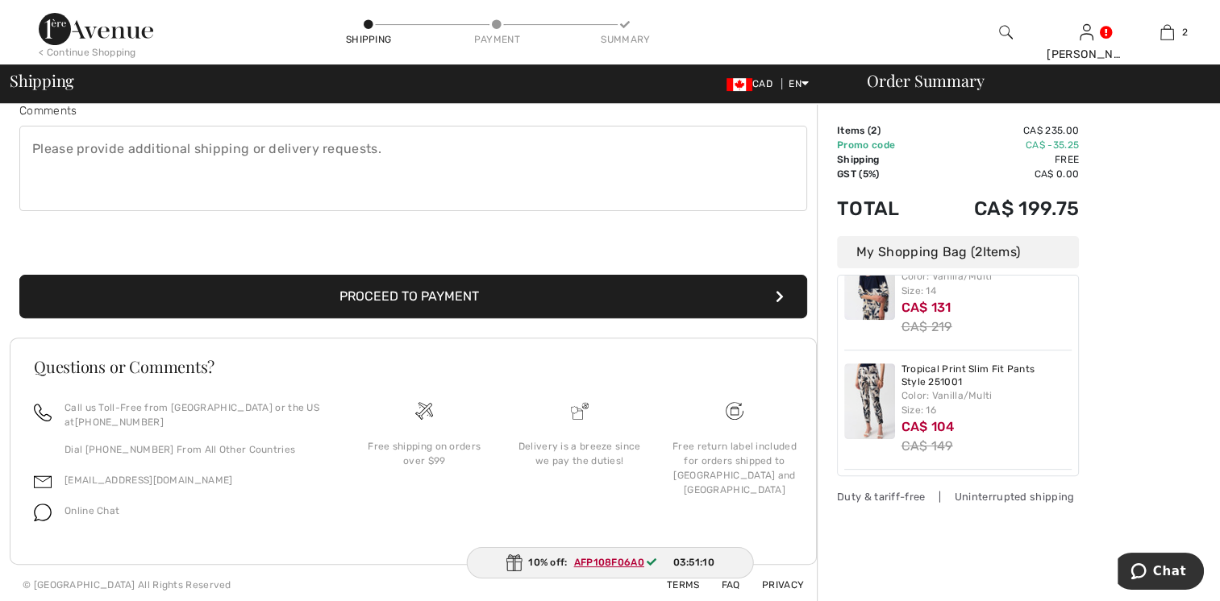
scroll to position [446, 0]
click at [442, 289] on button "Proceed to Payment" at bounding box center [413, 296] width 788 height 44
click at [664, 285] on button "Proceed to Payment" at bounding box center [413, 296] width 788 height 44
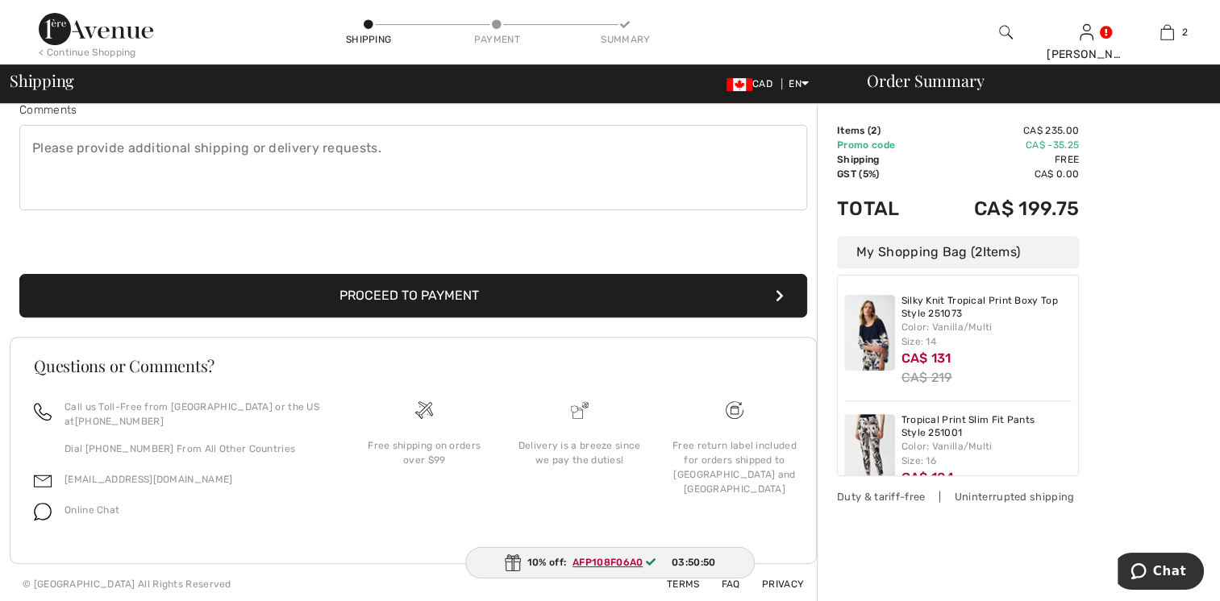
click at [590, 560] on ins "AFP108F06A0" at bounding box center [607, 562] width 70 height 11
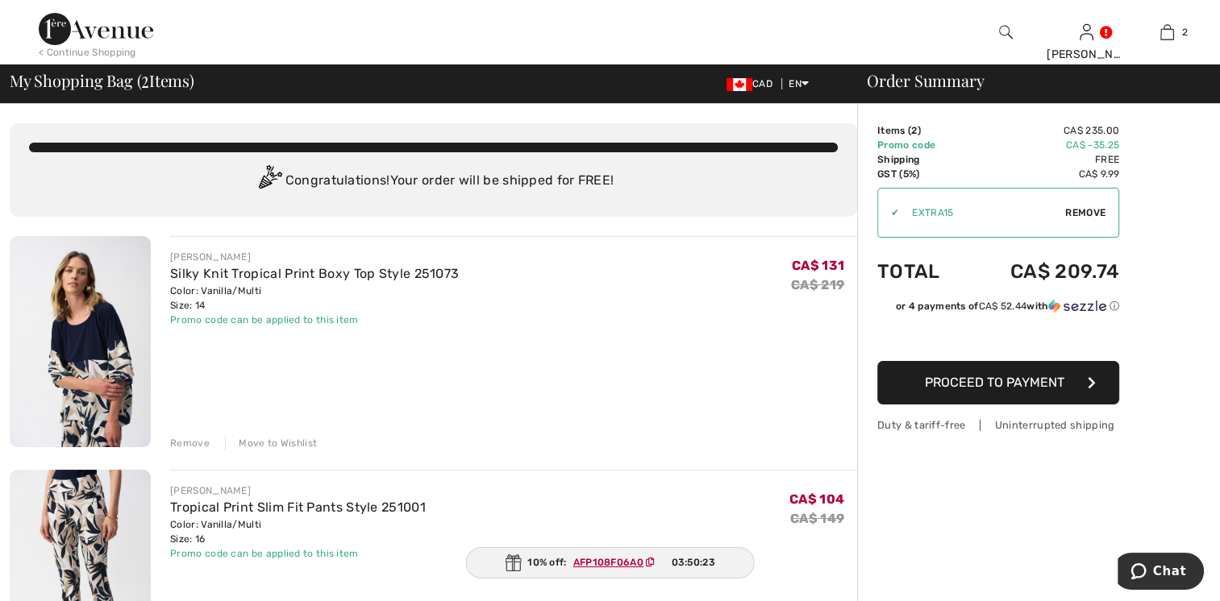
click at [1017, 382] on span "Proceed to Payment" at bounding box center [994, 382] width 139 height 15
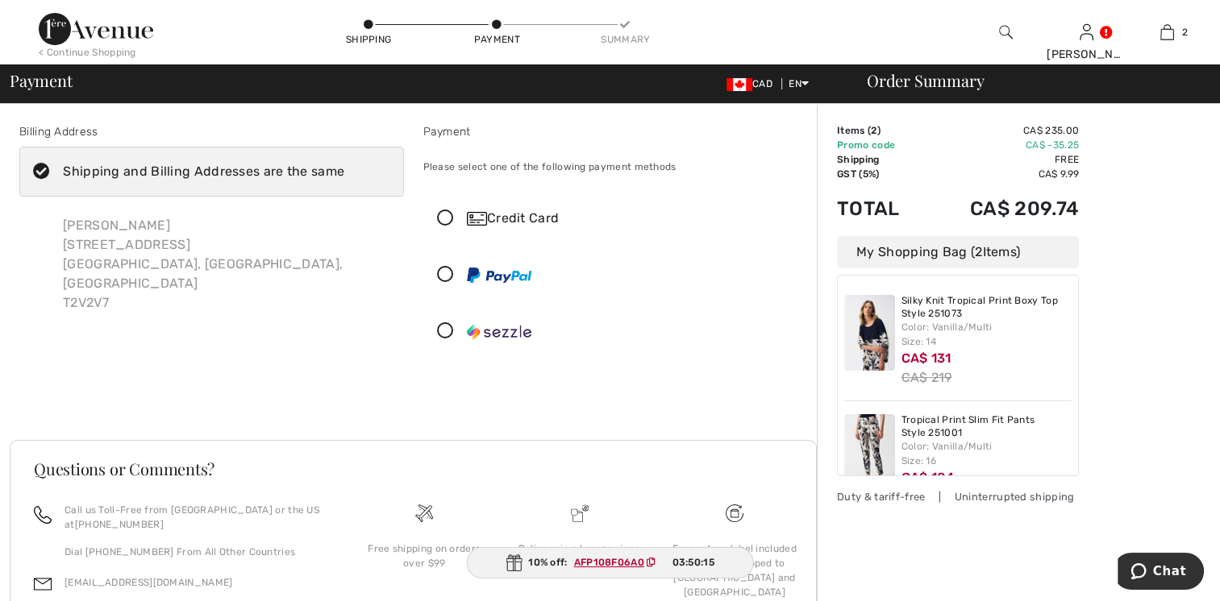
click at [588, 565] on ins "AFP108F06A0" at bounding box center [609, 562] width 70 height 11
click at [588, 563] on ins "AFP108F06A0" at bounding box center [608, 562] width 70 height 11
drag, startPoint x: 645, startPoint y: 558, endPoint x: 863, endPoint y: 520, distance: 221.7
click at [645, 557] on span "AFP108F06A0" at bounding box center [618, 562] width 102 height 15
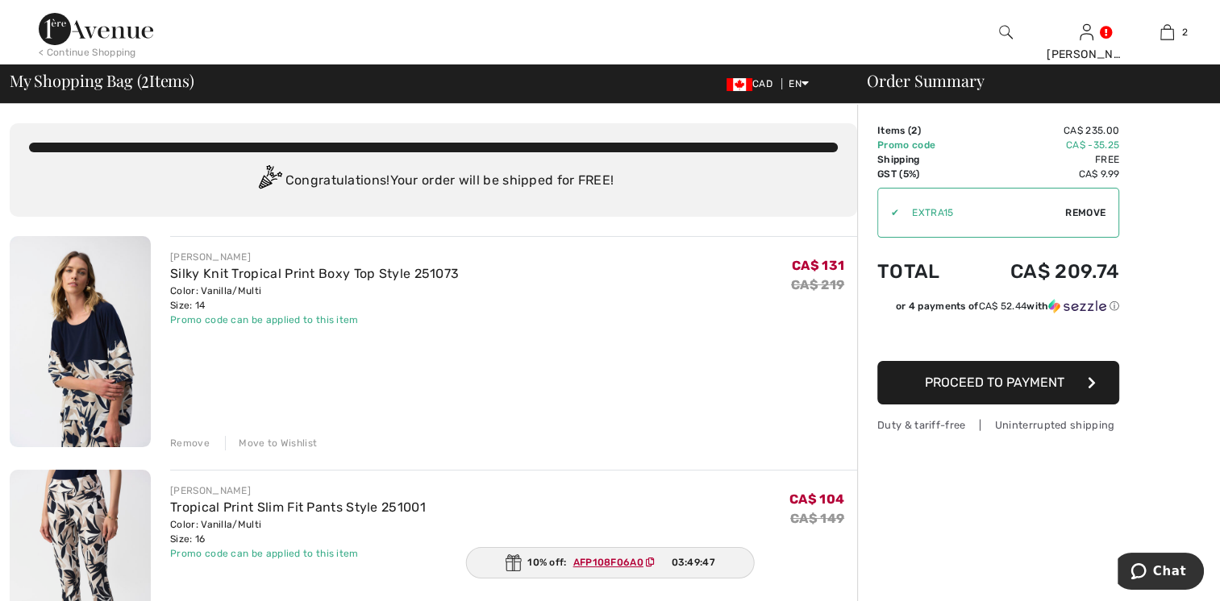
click at [1033, 373] on button "Proceed to Payment" at bounding box center [998, 383] width 242 height 44
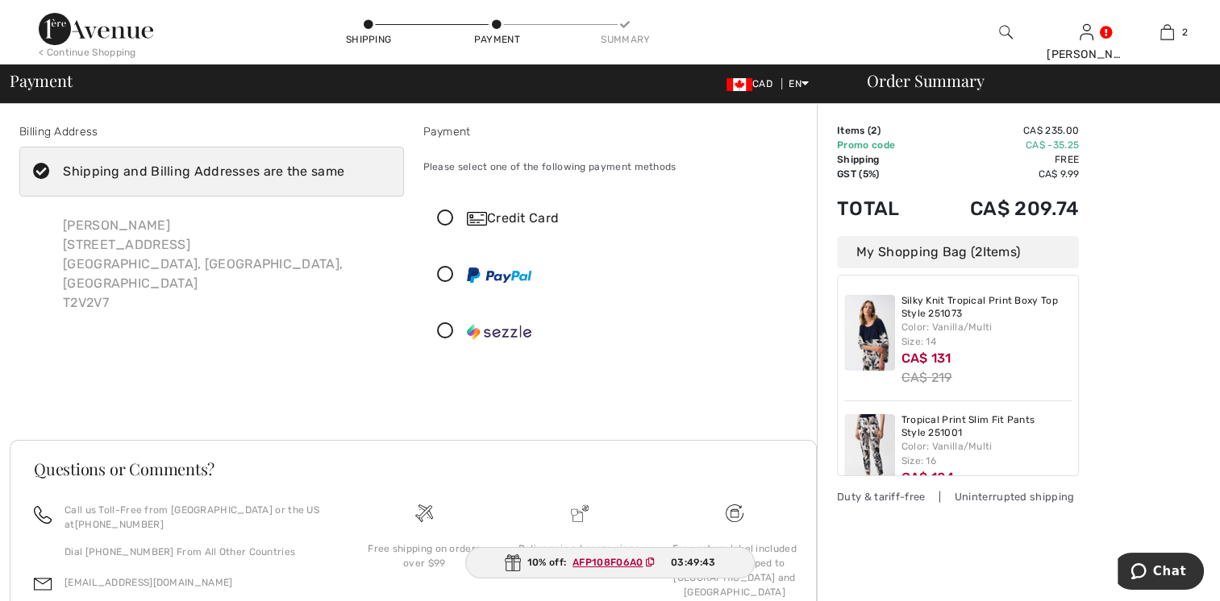
click at [445, 217] on icon at bounding box center [445, 218] width 43 height 17
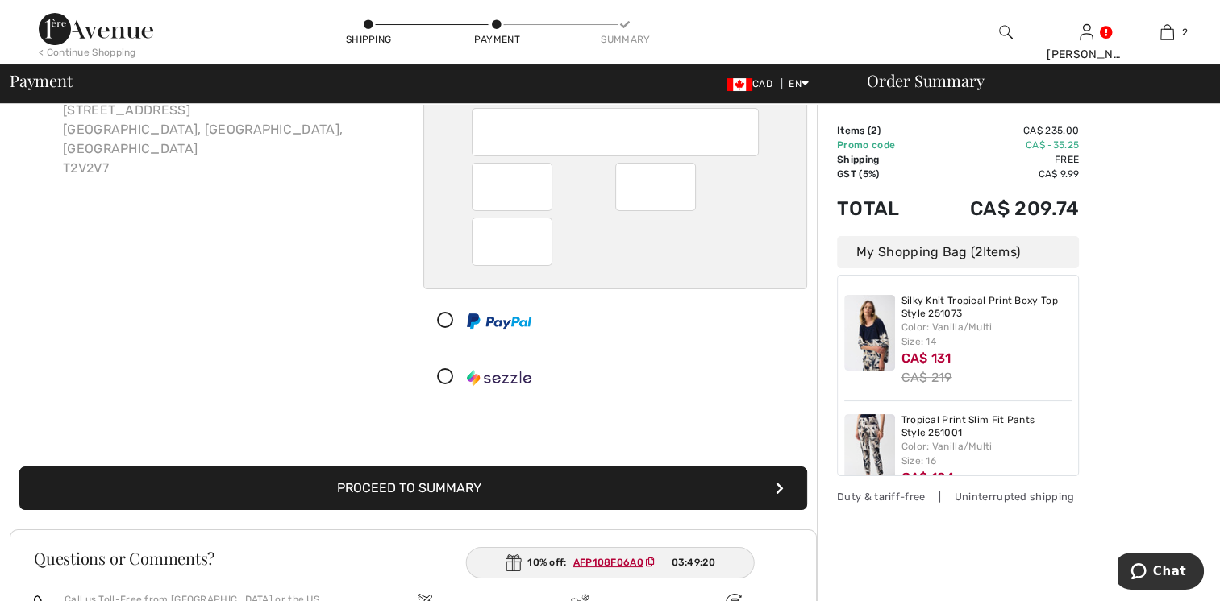
scroll to position [161, 0]
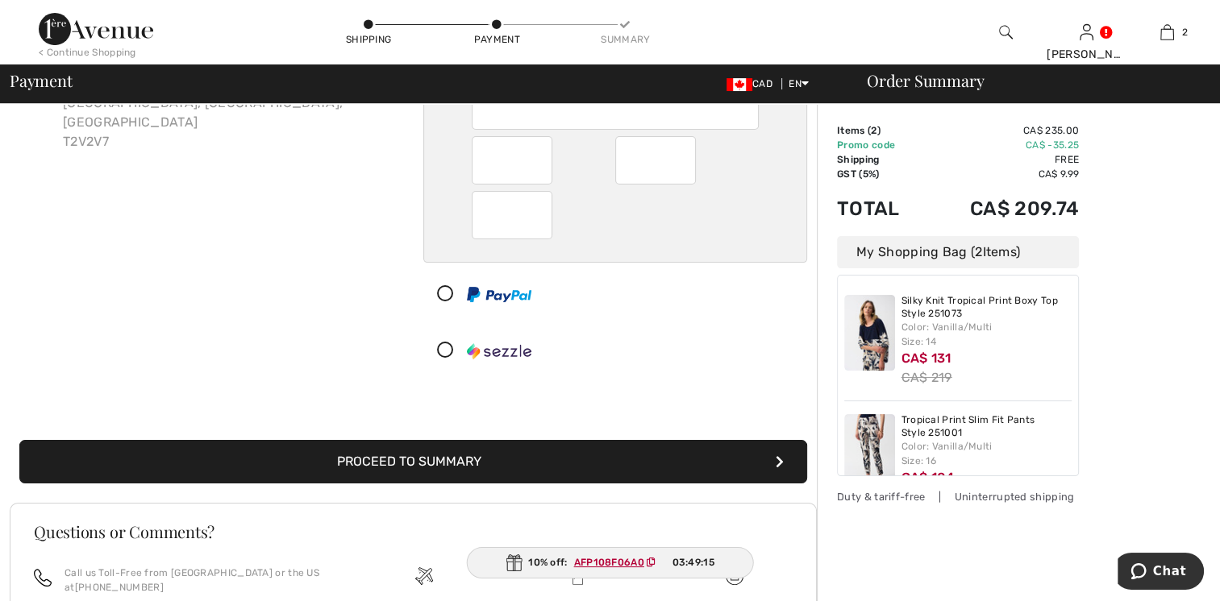
click at [514, 457] on button "Proceed to Summary" at bounding box center [413, 462] width 788 height 44
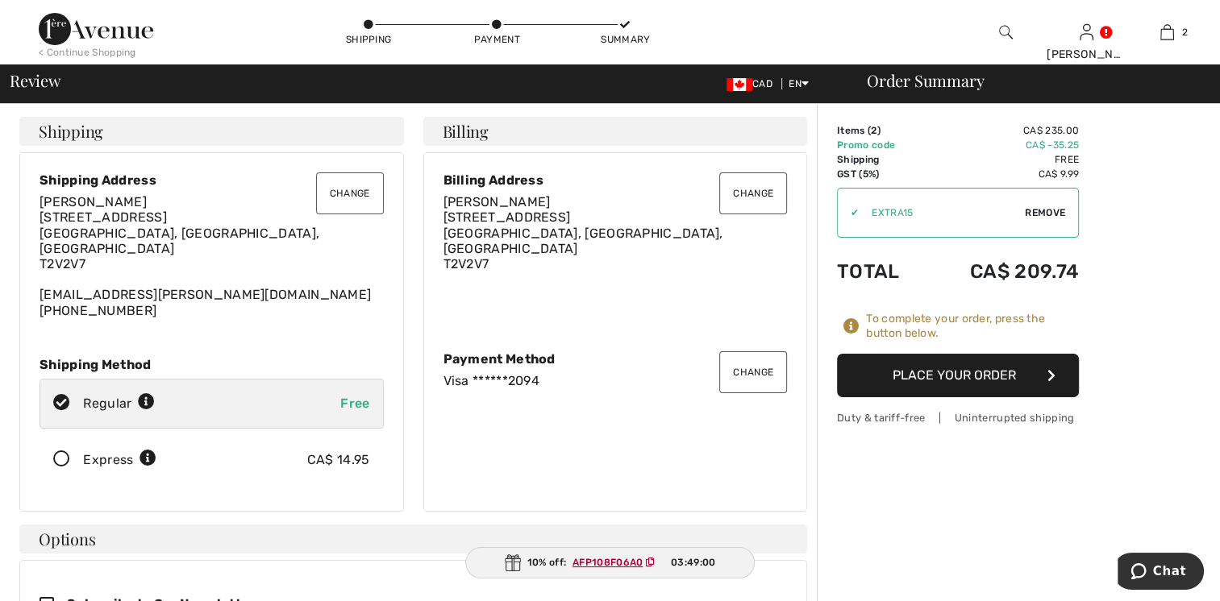
click at [971, 368] on button "Place Your Order" at bounding box center [958, 376] width 242 height 44
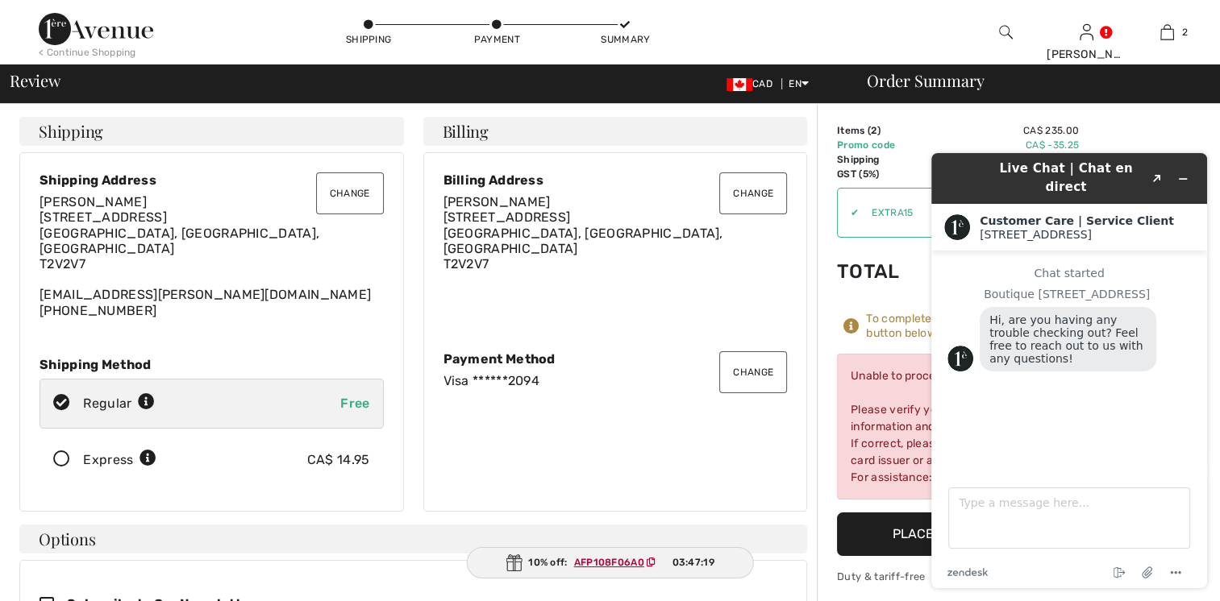
click at [751, 360] on button "Change" at bounding box center [753, 372] width 68 height 42
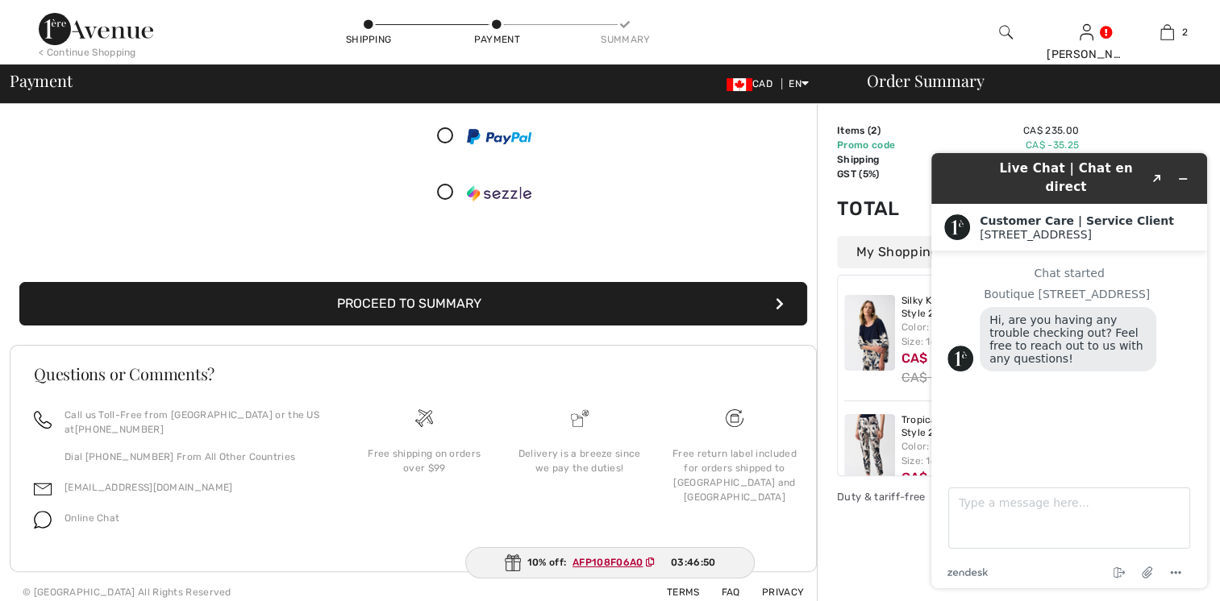
scroll to position [328, 0]
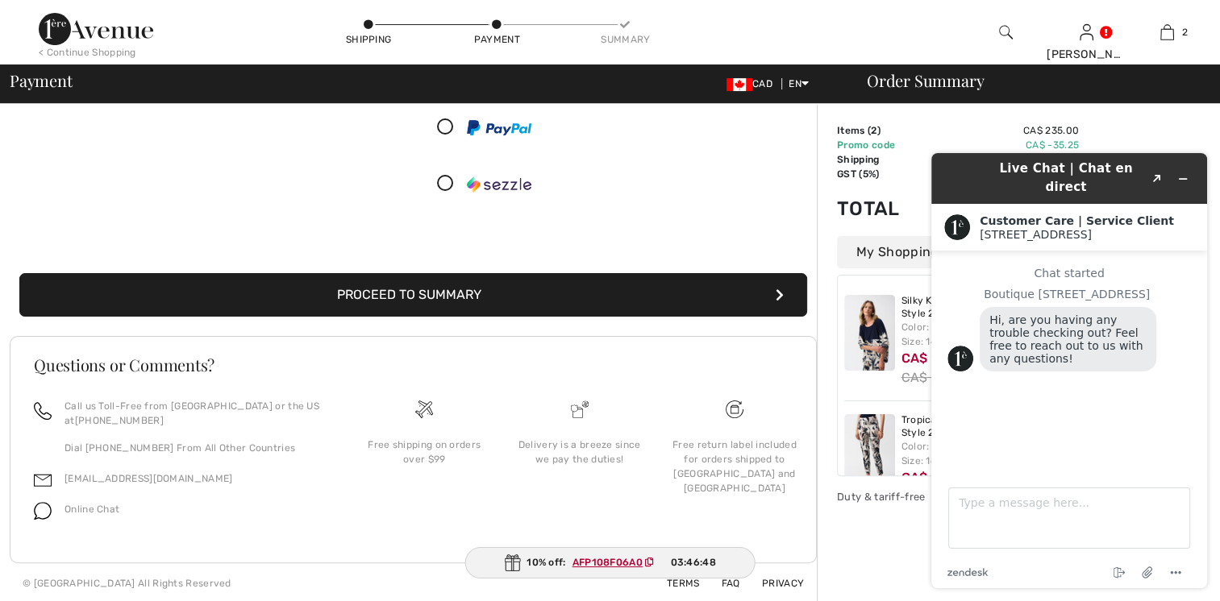
click at [672, 297] on button "Proceed to Summary" at bounding box center [413, 295] width 788 height 44
click at [1185, 173] on icon "Minimize widget" at bounding box center [1182, 178] width 11 height 11
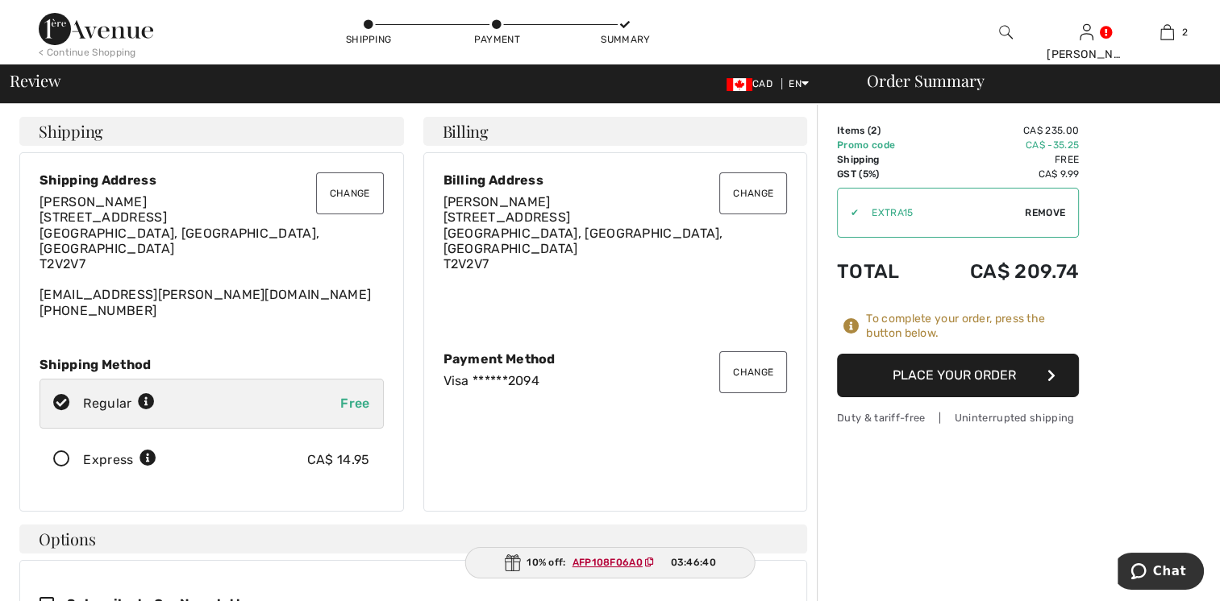
click at [967, 372] on button "Place Your Order" at bounding box center [958, 376] width 242 height 44
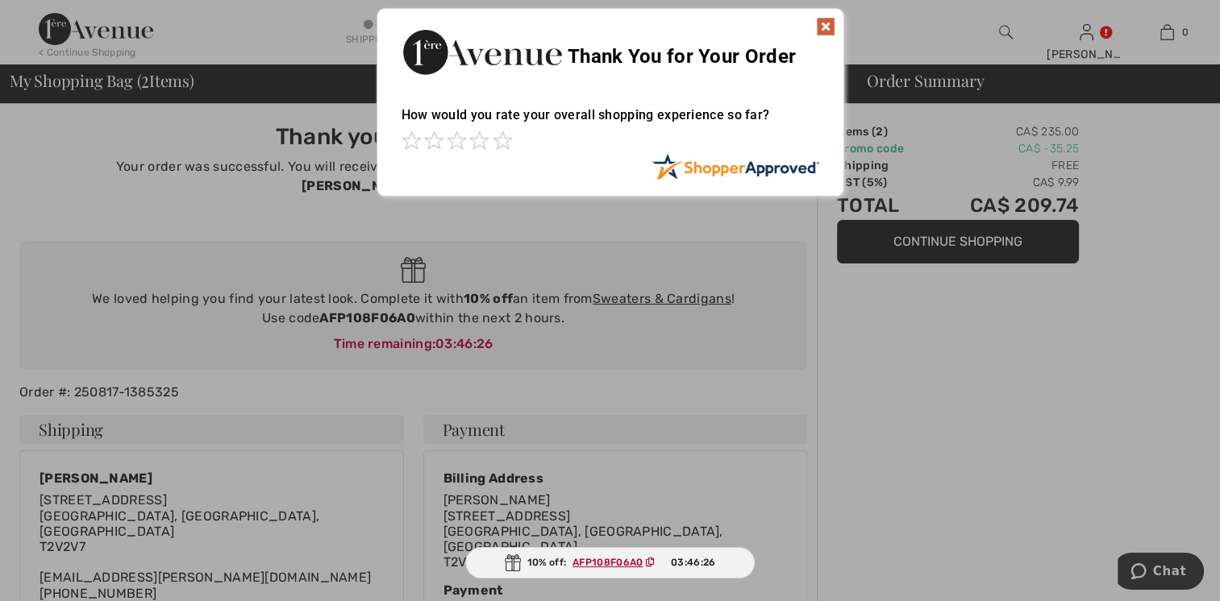
click at [825, 27] on img at bounding box center [825, 26] width 19 height 19
